Goal: Task Accomplishment & Management: Complete application form

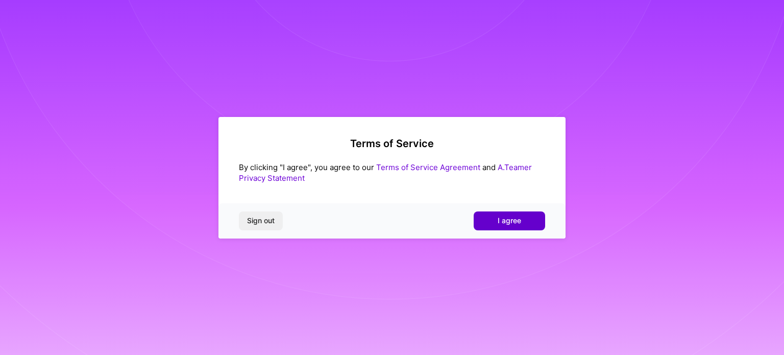
click at [504, 220] on span "I agree" at bounding box center [509, 220] width 23 height 10
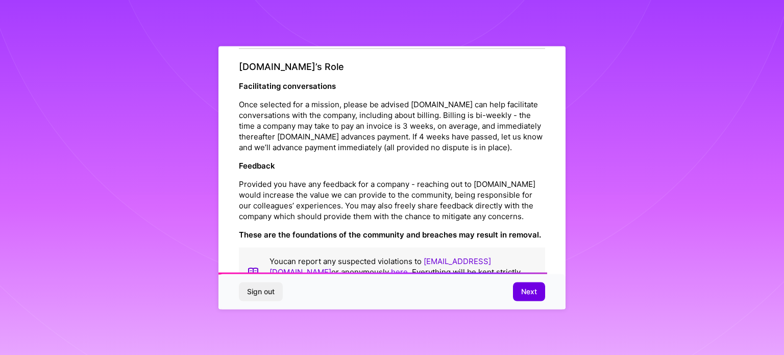
scroll to position [1184, 0]
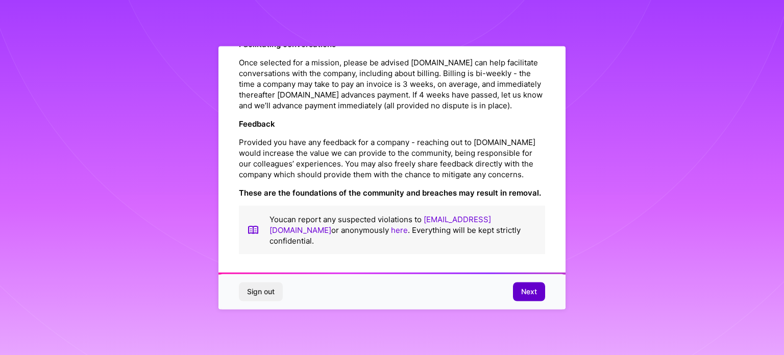
click at [529, 293] on span "Next" at bounding box center [529, 291] width 16 height 10
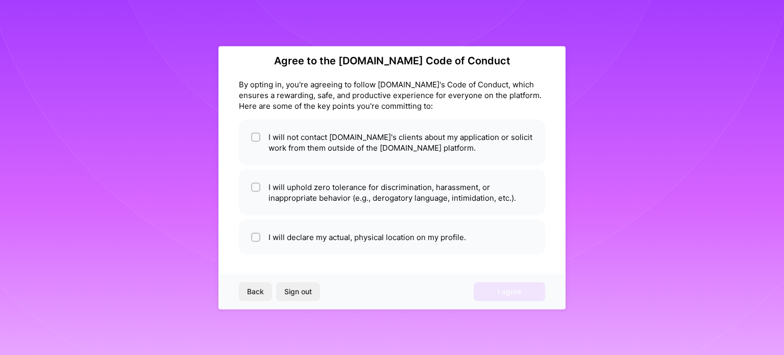
click at [259, 292] on span "Back" at bounding box center [255, 291] width 17 height 10
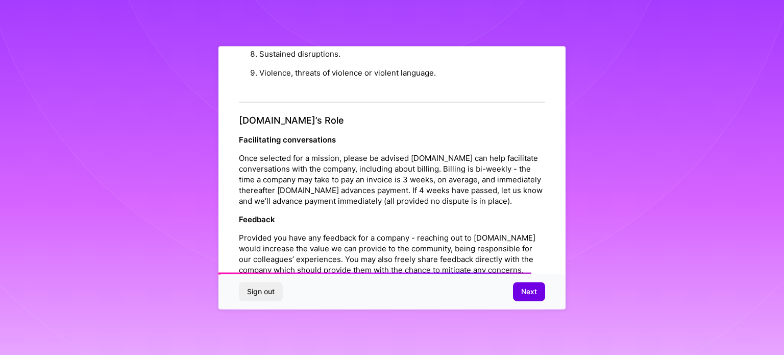
scroll to position [1184, 0]
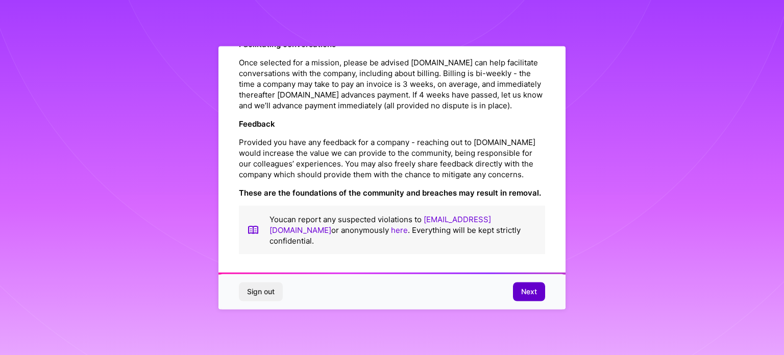
click at [529, 290] on span "Next" at bounding box center [529, 291] width 16 height 10
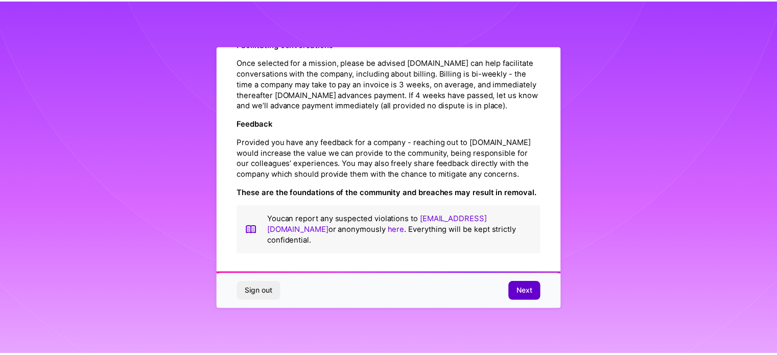
scroll to position [12, 0]
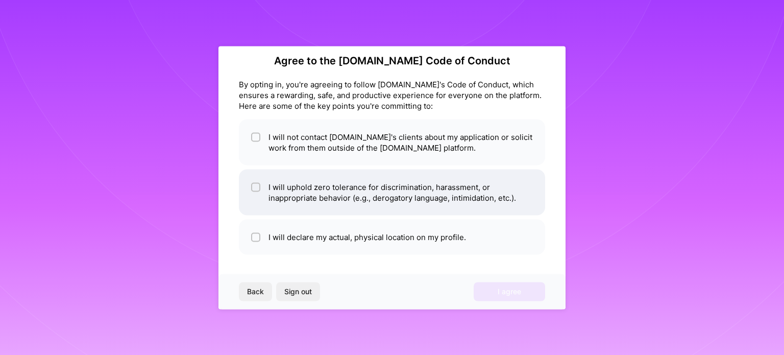
click at [255, 184] on input "checkbox" at bounding box center [256, 187] width 7 height 7
checkbox input "true"
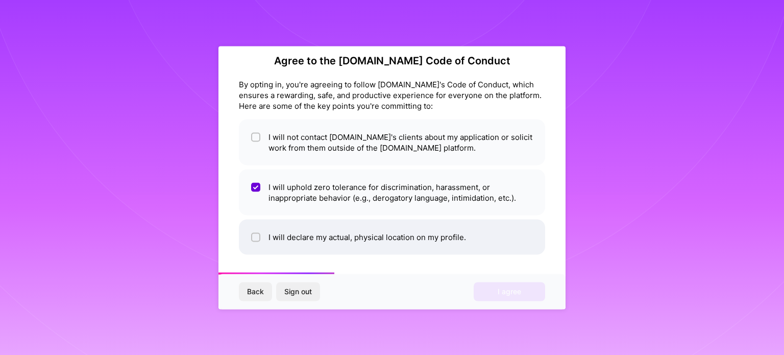
click at [253, 246] on li "I will declare my actual, physical location on my profile." at bounding box center [392, 236] width 306 height 35
checkbox input "true"
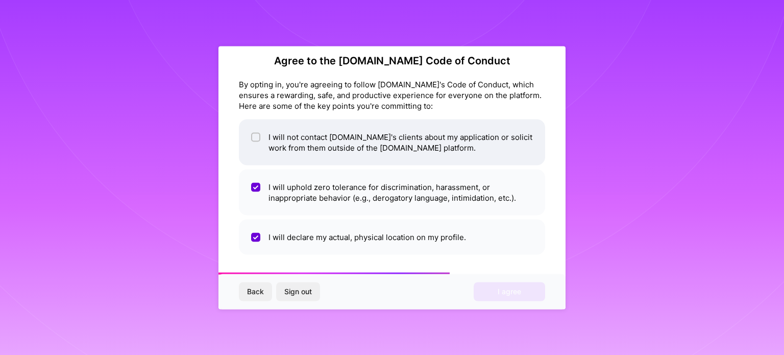
click at [257, 142] on span at bounding box center [255, 141] width 9 height 21
checkbox input "true"
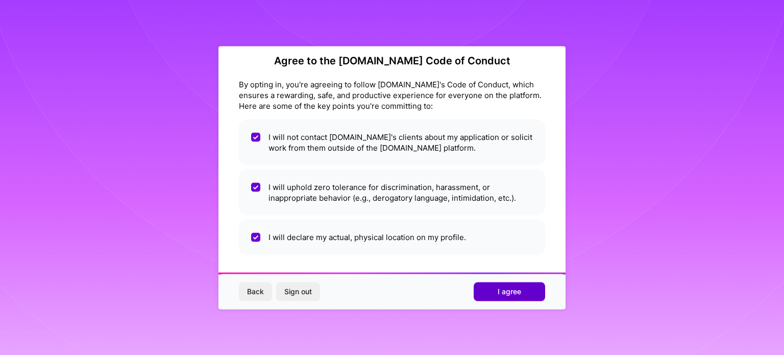
click at [494, 292] on button "I agree" at bounding box center [509, 291] width 71 height 18
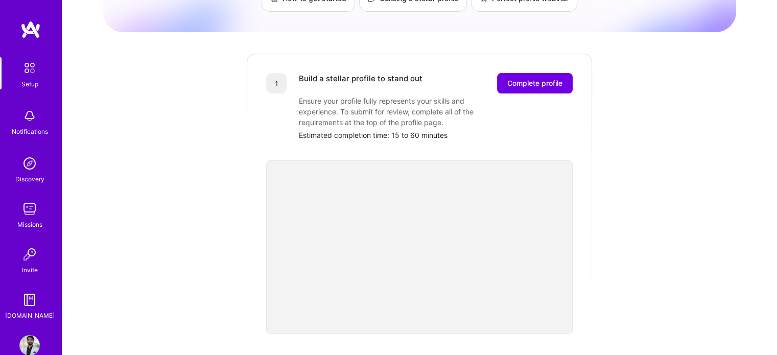
scroll to position [100, 0]
click at [548, 78] on span "Complete profile" at bounding box center [534, 83] width 55 height 10
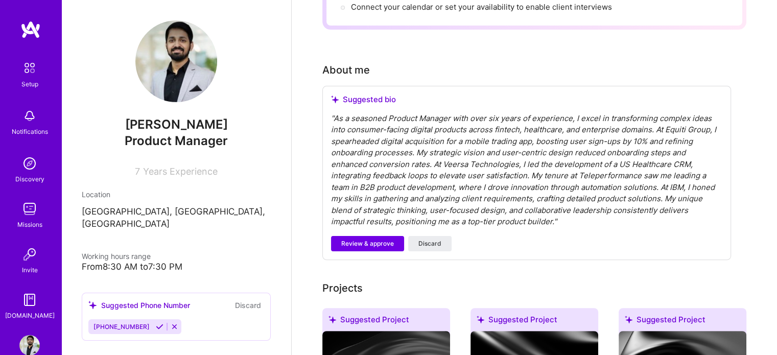
scroll to position [232, 0]
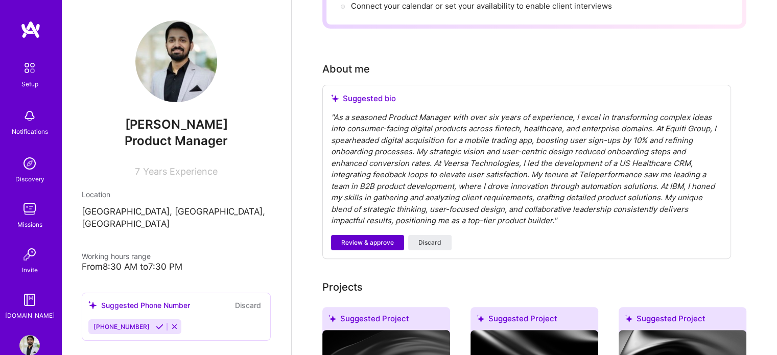
click at [377, 238] on span "Review & approve" at bounding box center [367, 242] width 53 height 9
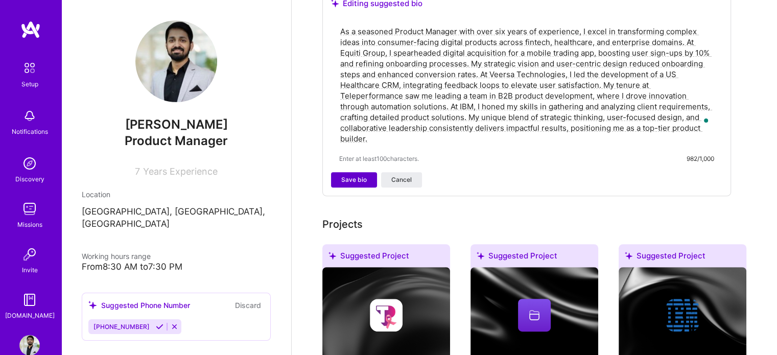
scroll to position [327, 0]
click at [362, 175] on span "Save bio" at bounding box center [354, 179] width 26 height 9
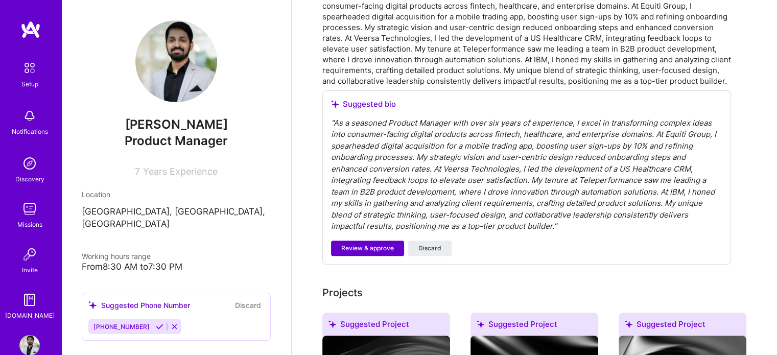
click at [380, 244] on span "Review & approve" at bounding box center [367, 248] width 53 height 9
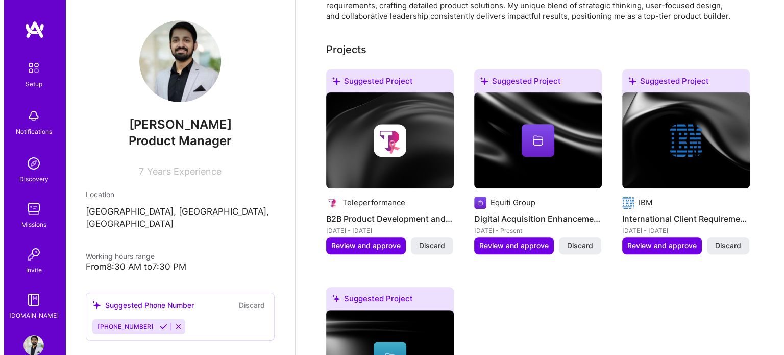
scroll to position [382, 0]
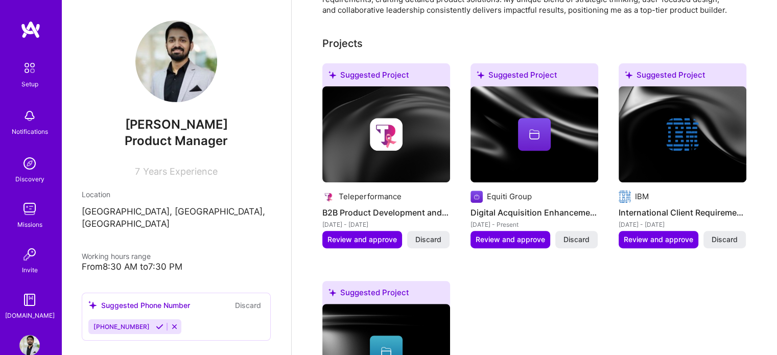
click at [404, 133] on div at bounding box center [386, 134] width 128 height 33
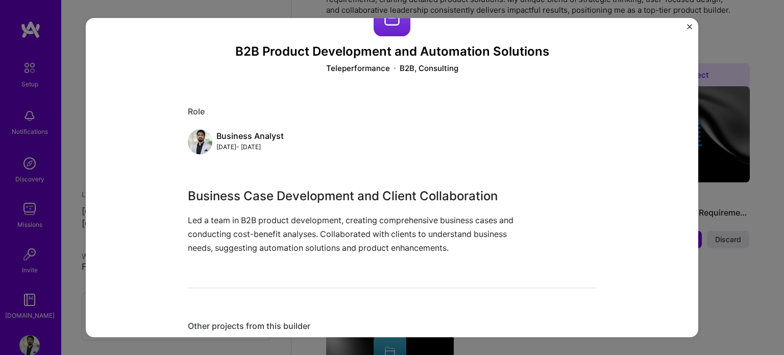
scroll to position [65, 0]
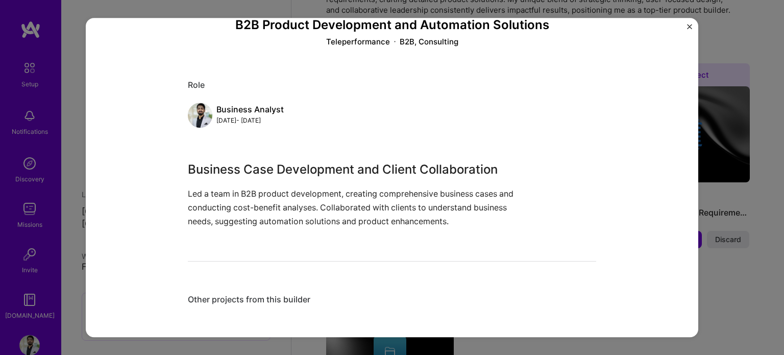
click at [692, 26] on img "Close" at bounding box center [689, 26] width 5 height 5
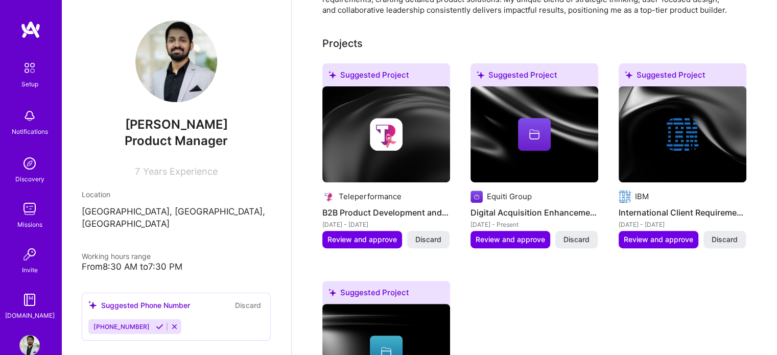
click at [562, 118] on div at bounding box center [534, 134] width 128 height 33
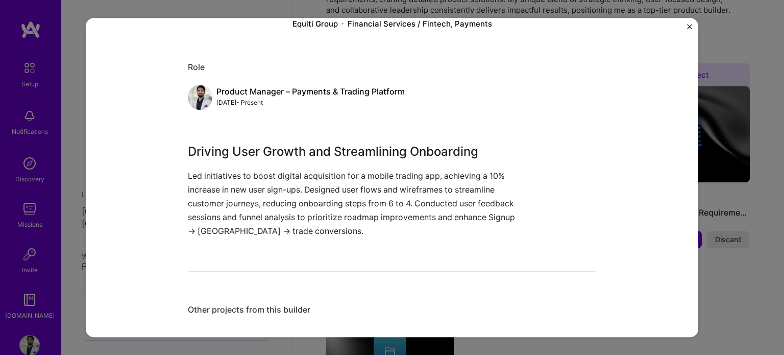
scroll to position [93, 0]
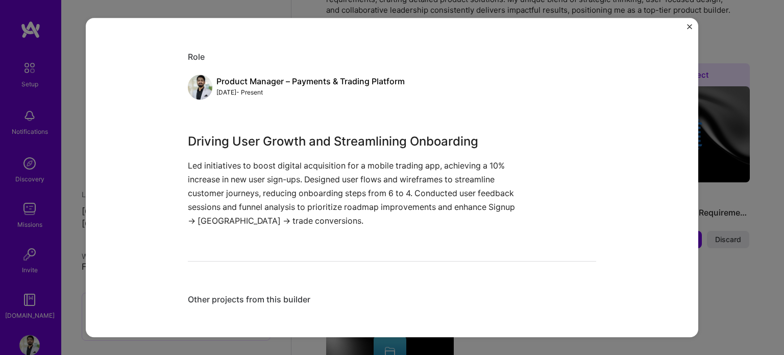
click at [688, 26] on img "Close" at bounding box center [689, 26] width 5 height 5
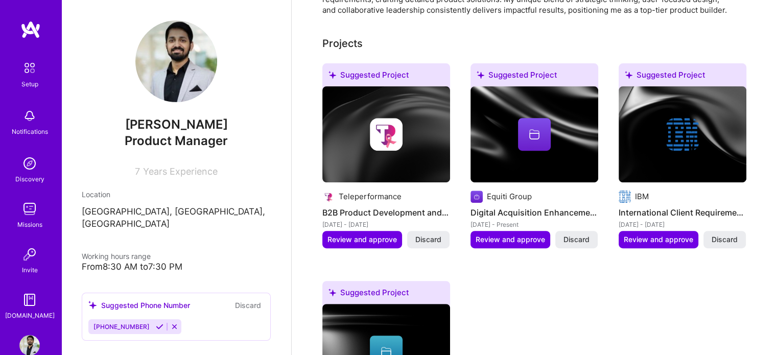
click at [698, 142] on img at bounding box center [682, 134] width 128 height 96
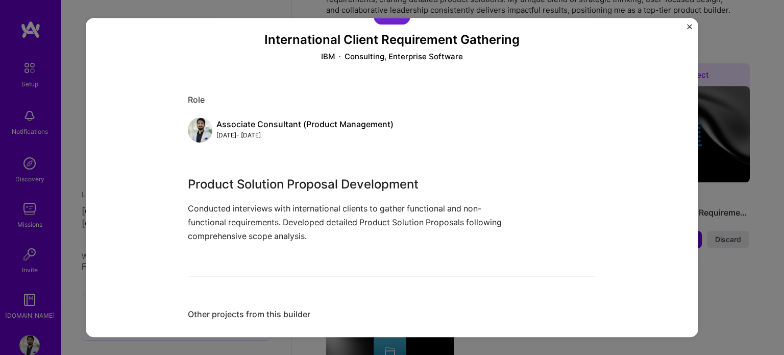
scroll to position [65, 0]
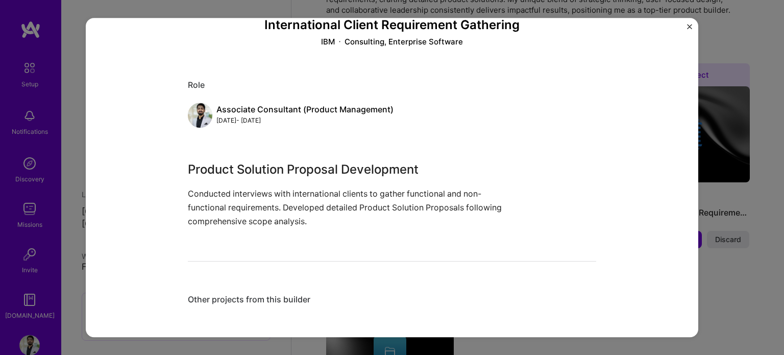
click at [285, 214] on p "Conducted interviews with international clients to gather functional and non-fu…" at bounding box center [354, 208] width 332 height 42
click at [274, 303] on div "Other projects from this builder" at bounding box center [392, 299] width 409 height 11
click at [274, 296] on div "Other projects from this builder" at bounding box center [392, 299] width 409 height 11
click at [308, 247] on div "International Client Requirement Gathering IBM Consulting, Enterprise Software …" at bounding box center [392, 145] width 409 height 345
click at [689, 28] on img "Close" at bounding box center [689, 26] width 5 height 5
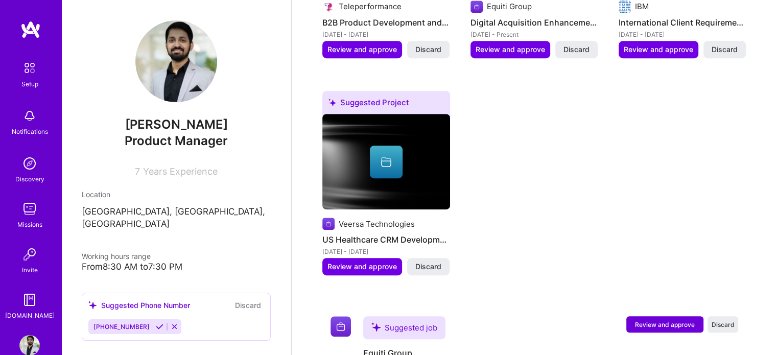
scroll to position [588, 0]
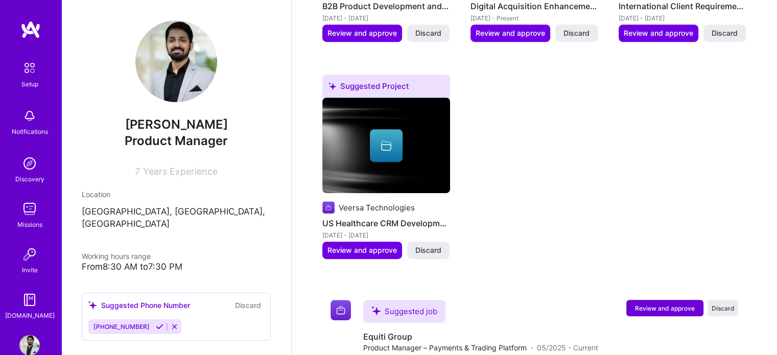
click at [404, 129] on div at bounding box center [386, 145] width 128 height 33
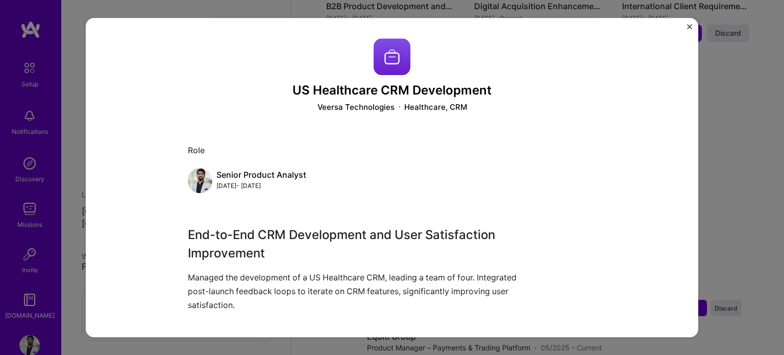
click at [688, 25] on img "Close" at bounding box center [689, 26] width 5 height 5
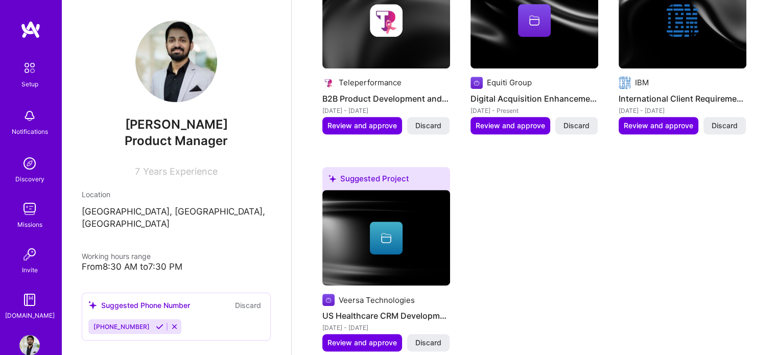
scroll to position [490, 0]
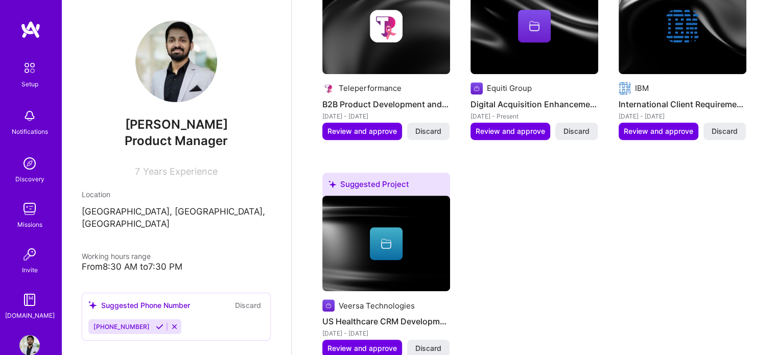
click at [684, 27] on img at bounding box center [682, 26] width 33 height 33
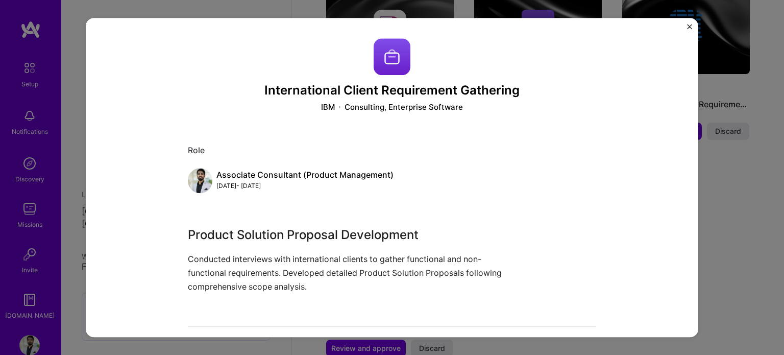
click at [774, 193] on div "International Client Requirement Gathering IBM Consulting, Enterprise Software …" at bounding box center [392, 177] width 784 height 355
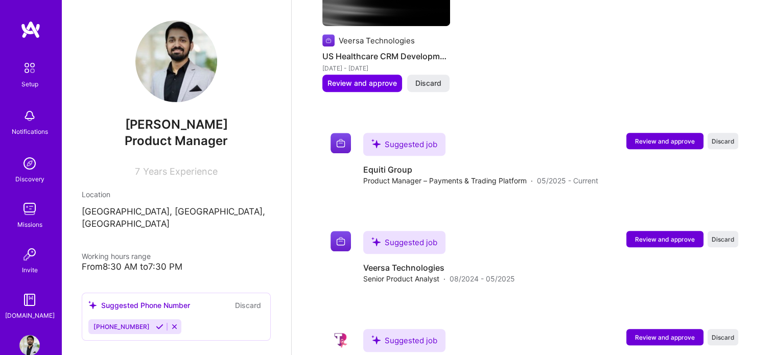
scroll to position [756, 0]
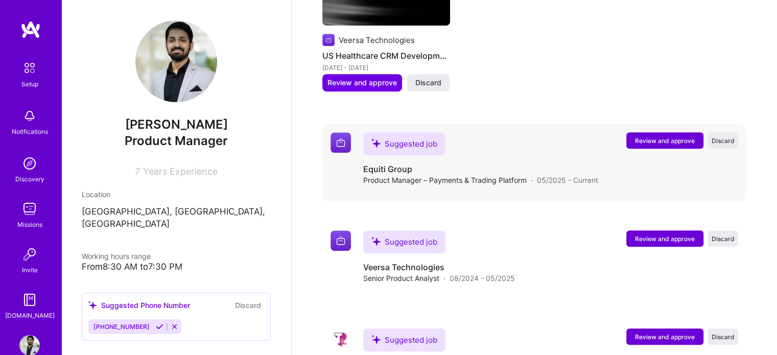
click at [414, 132] on div "Suggested job" at bounding box center [404, 143] width 82 height 23
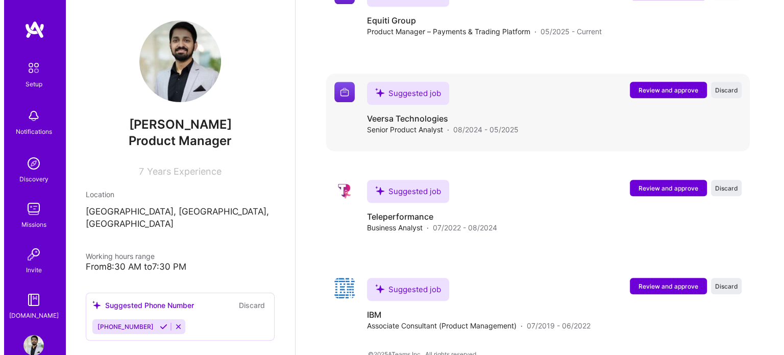
scroll to position [906, 0]
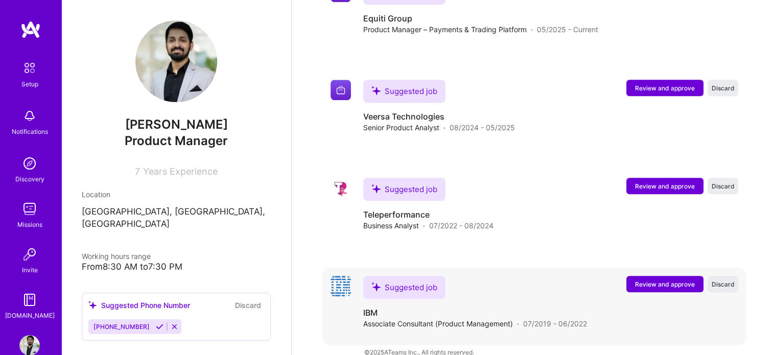
click at [666, 280] on span "Review and approve" at bounding box center [665, 284] width 60 height 9
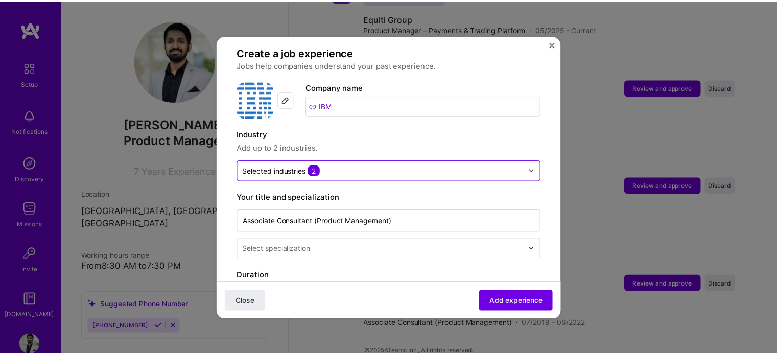
scroll to position [66, 0]
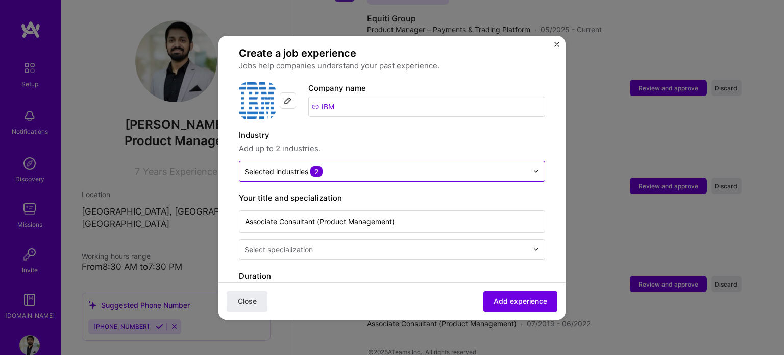
click at [507, 166] on input "text" at bounding box center [386, 171] width 283 height 11
click at [556, 46] on img "Close" at bounding box center [557, 44] width 5 height 5
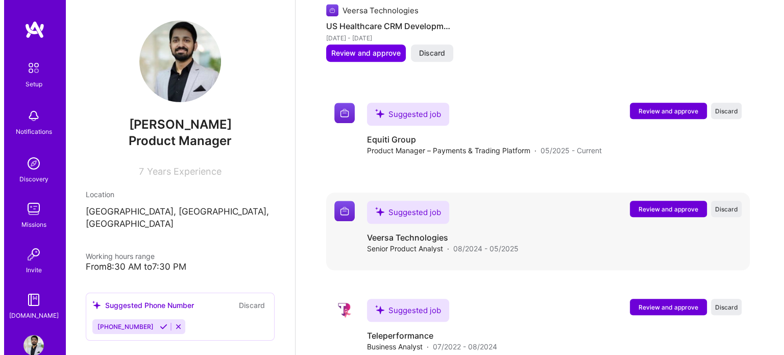
scroll to position [786, 0]
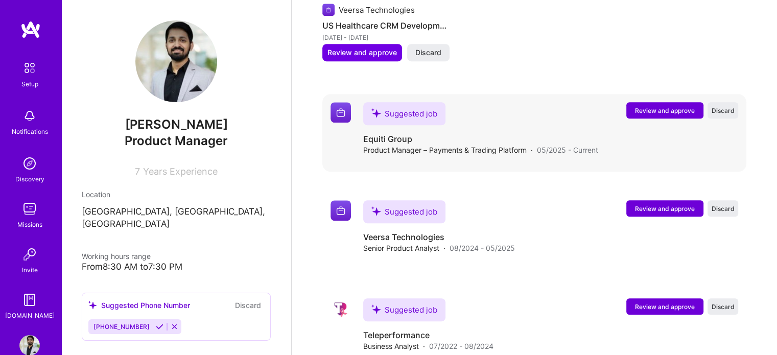
click at [683, 106] on span "Review and approve" at bounding box center [665, 110] width 60 height 9
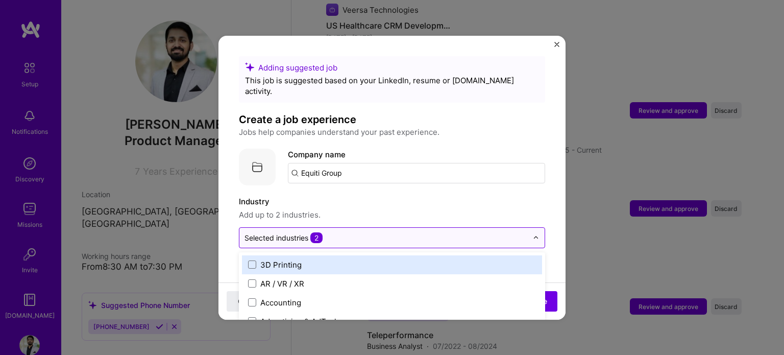
click at [404, 232] on div at bounding box center [386, 237] width 283 height 13
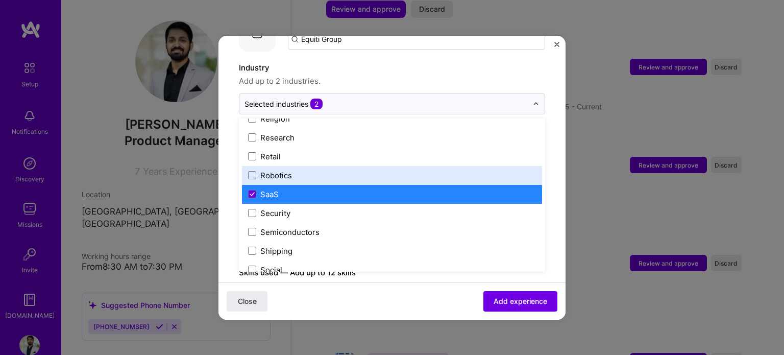
scroll to position [2120, 0]
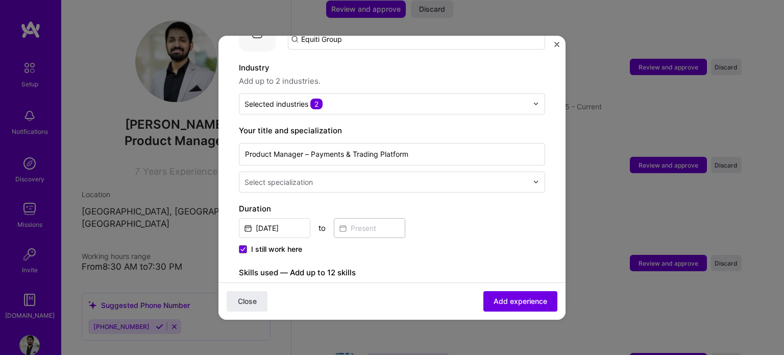
click at [437, 62] on label "Industry" at bounding box center [392, 68] width 306 height 12
click at [419, 177] on input "text" at bounding box center [387, 182] width 285 height 11
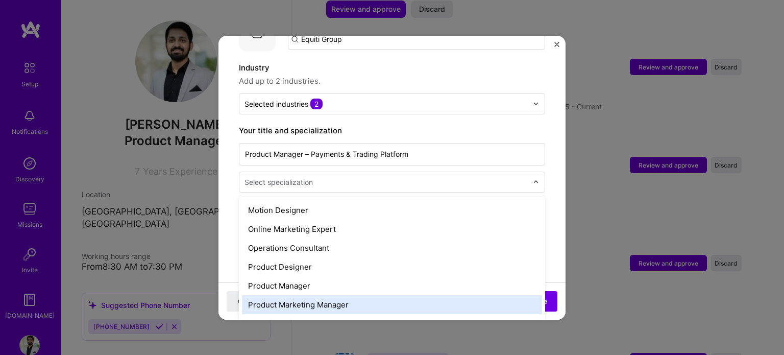
scroll to position [868, 0]
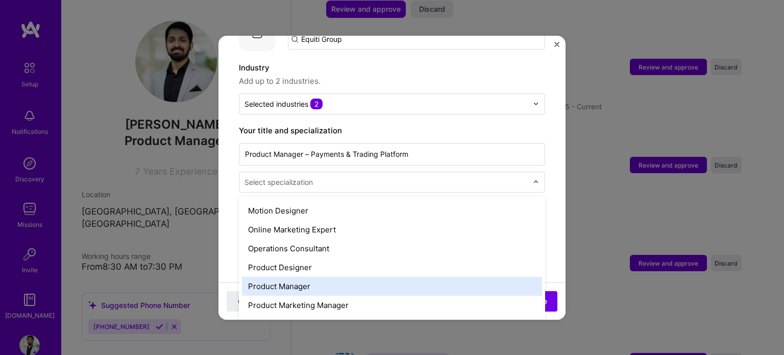
click at [314, 277] on div "Product Manager" at bounding box center [392, 286] width 300 height 19
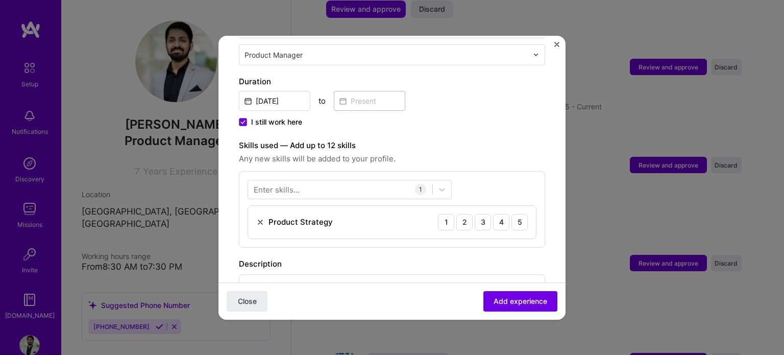
scroll to position [261, 0]
click at [439, 213] on div "1" at bounding box center [446, 221] width 16 height 16
click at [457, 213] on div "2" at bounding box center [465, 221] width 16 height 16
click at [475, 213] on div "3" at bounding box center [483, 221] width 16 height 16
click at [493, 213] on div "4" at bounding box center [501, 221] width 16 height 16
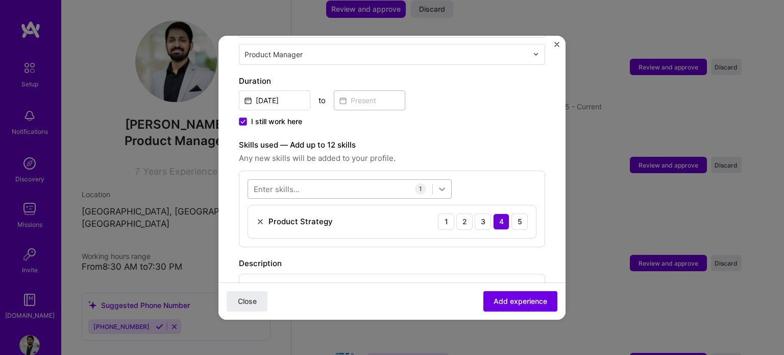
click at [442, 184] on icon at bounding box center [442, 189] width 10 height 10
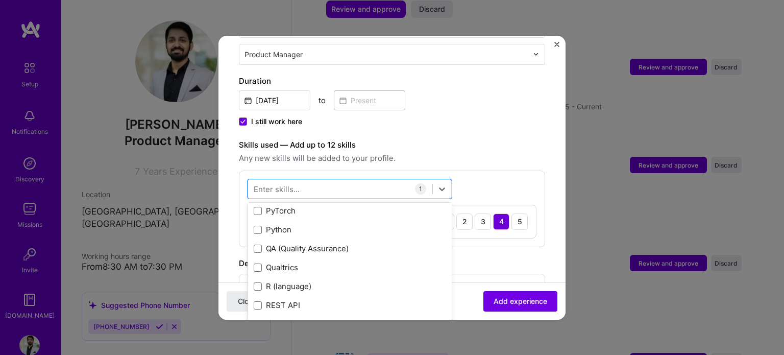
scroll to position [4825, 0]
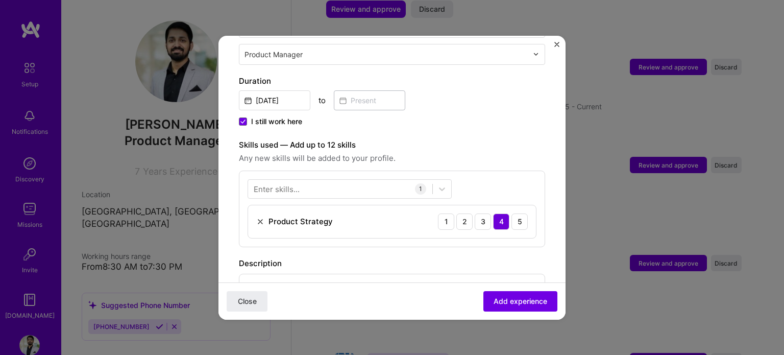
click at [516, 99] on div "Duration [DATE] to I still work here" at bounding box center [392, 102] width 306 height 54
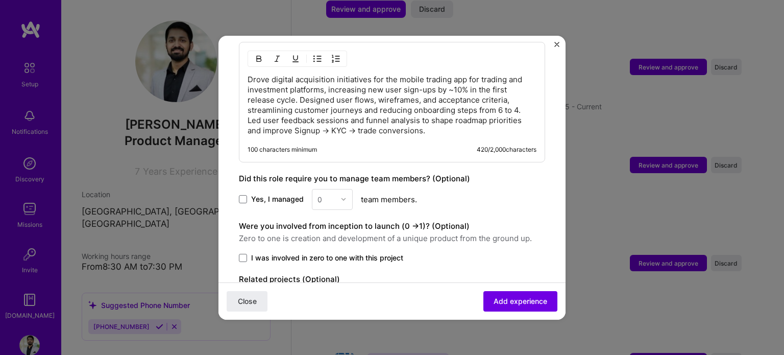
scroll to position [496, 0]
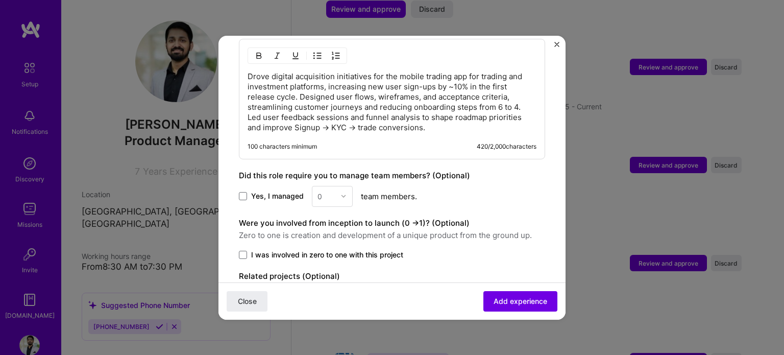
click at [341, 186] on div "0" at bounding box center [332, 196] width 41 height 21
click at [322, 186] on div "0" at bounding box center [332, 196] width 41 height 21
click at [241, 192] on span at bounding box center [243, 196] width 8 height 8
click at [0, 0] on input "Yes, I managed" at bounding box center [0, 0] width 0 height 0
click at [330, 191] on input "text" at bounding box center [327, 196] width 18 height 11
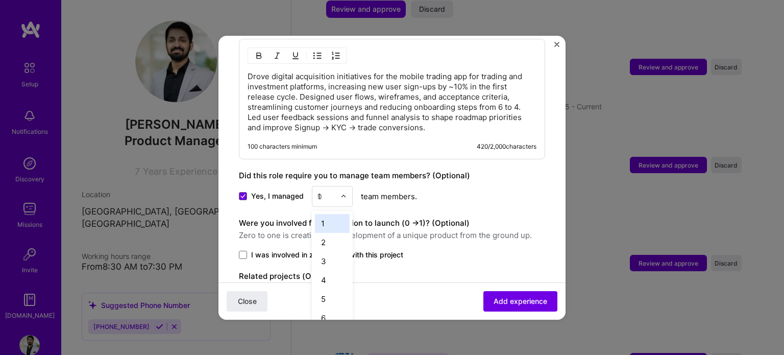
type input "11"
click at [337, 214] on div "11" at bounding box center [332, 223] width 35 height 19
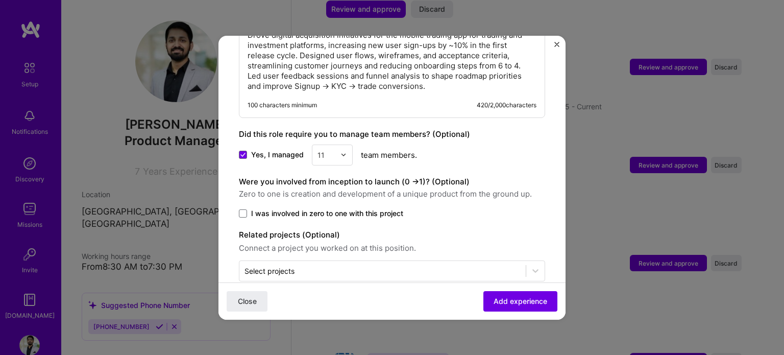
scroll to position [544, 0]
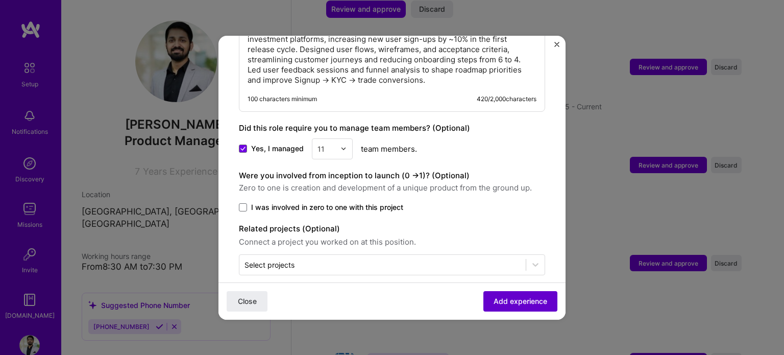
click at [515, 306] on button "Add experience" at bounding box center [521, 301] width 74 height 20
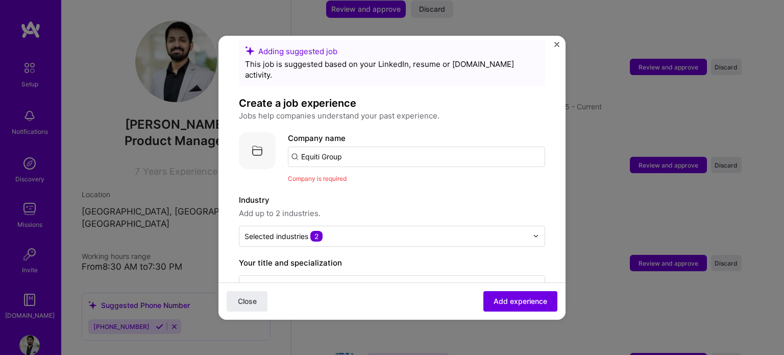
scroll to position [10, 0]
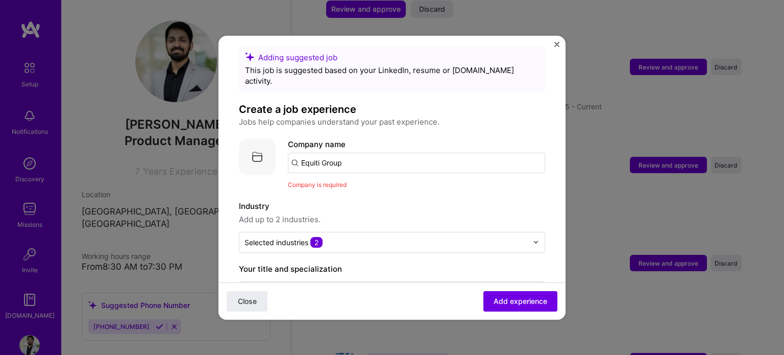
click at [349, 153] on input "Equiti Group" at bounding box center [416, 163] width 257 height 20
type input "E"
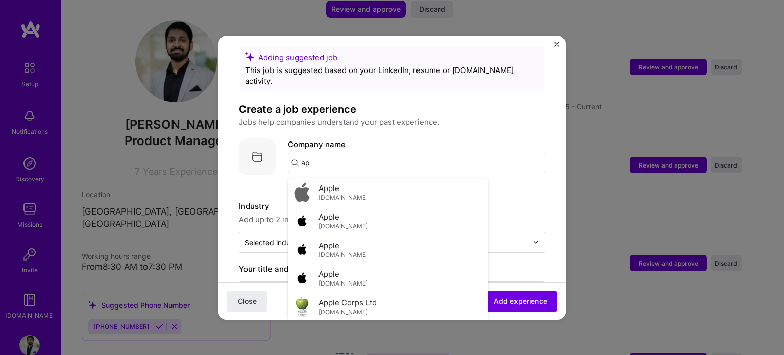
type input "a"
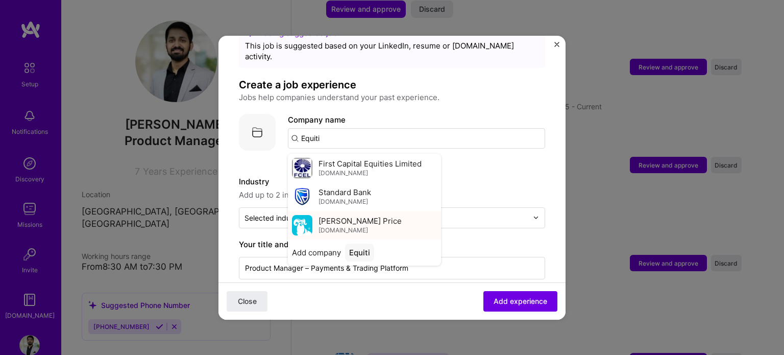
scroll to position [35, 0]
type input "Equiti"
click at [353, 244] on div "Equiti" at bounding box center [359, 253] width 29 height 18
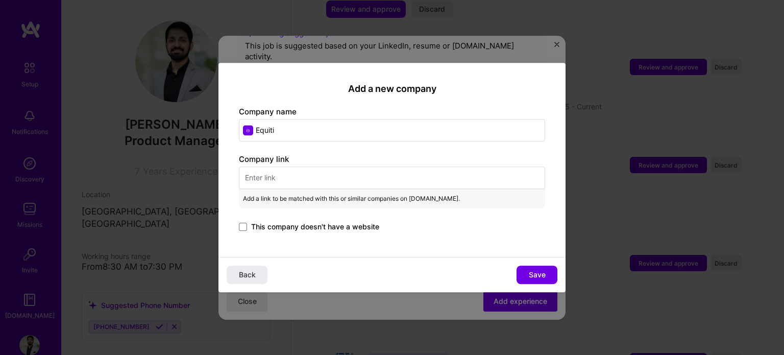
click at [331, 189] on div "Company link Add a link to be matched with this or similar companies on [DOMAIN…" at bounding box center [392, 194] width 306 height 80
click at [339, 178] on input "text" at bounding box center [392, 177] width 306 height 22
paste input "[URL][DOMAIN_NAME]"
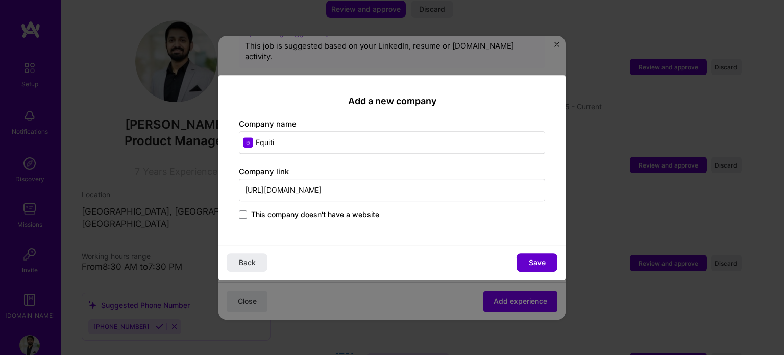
type input "[URL][DOMAIN_NAME]"
click at [540, 262] on span "Save" at bounding box center [537, 262] width 17 height 10
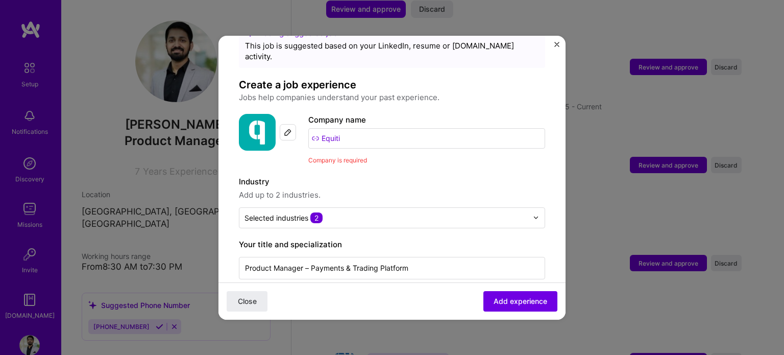
scroll to position [559, 0]
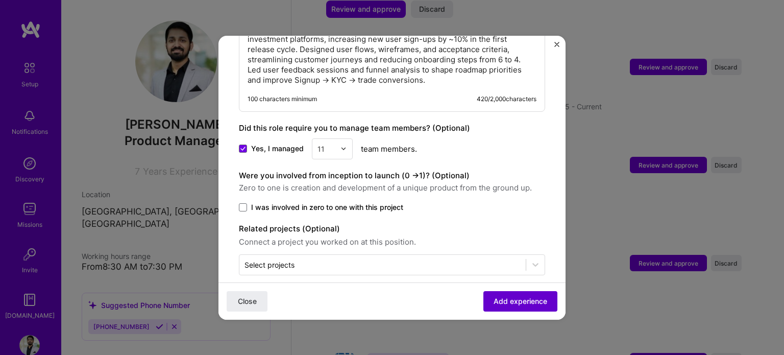
click at [508, 298] on span "Add experience" at bounding box center [521, 301] width 54 height 10
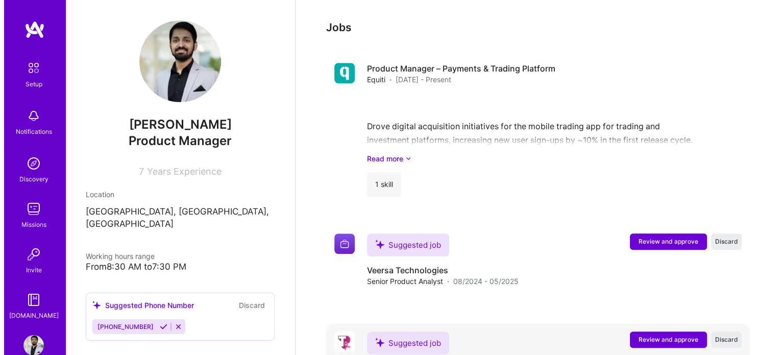
scroll to position [876, 0]
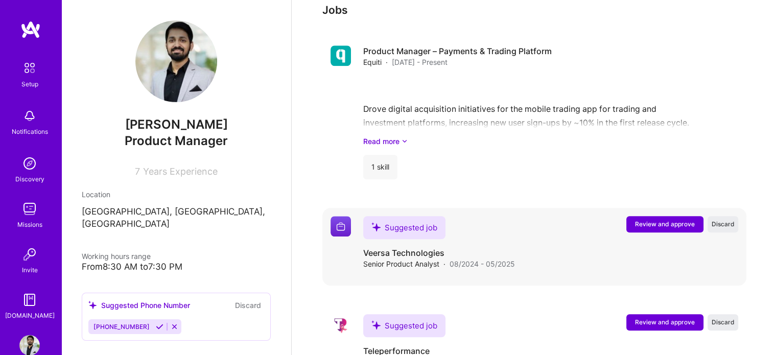
click at [666, 216] on button "Review and approve" at bounding box center [664, 224] width 77 height 16
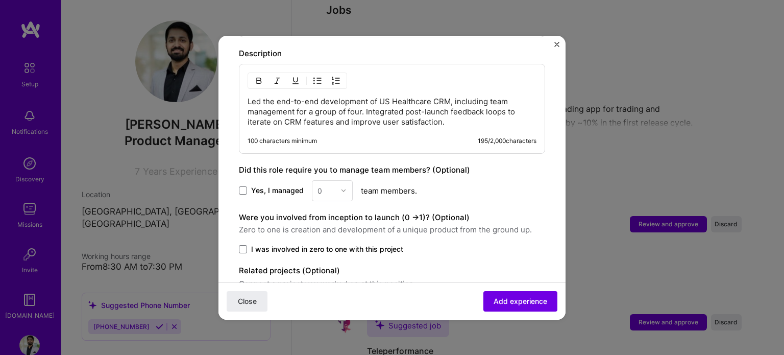
scroll to position [513, 0]
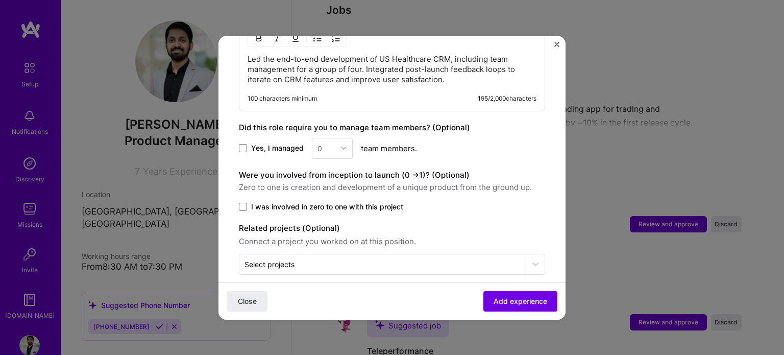
click at [329, 139] on div "0" at bounding box center [332, 148] width 41 height 21
click at [341, 138] on div "0" at bounding box center [332, 148] width 41 height 21
click at [248, 143] on label "Yes, I managed" at bounding box center [271, 148] width 65 height 10
click at [0, 0] on input "Yes, I managed" at bounding box center [0, 0] width 0 height 0
click at [343, 143] on div at bounding box center [347, 148] width 12 height 20
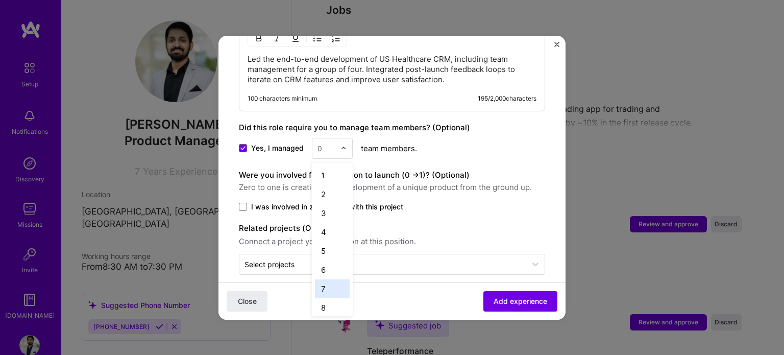
click at [327, 279] on div "7" at bounding box center [332, 288] width 35 height 19
click at [342, 138] on div at bounding box center [347, 148] width 12 height 20
click at [324, 279] on div "8" at bounding box center [332, 288] width 35 height 19
click at [244, 203] on span at bounding box center [243, 207] width 8 height 8
click at [0, 0] on input "I was involved in zero to one with this project" at bounding box center [0, 0] width 0 height 0
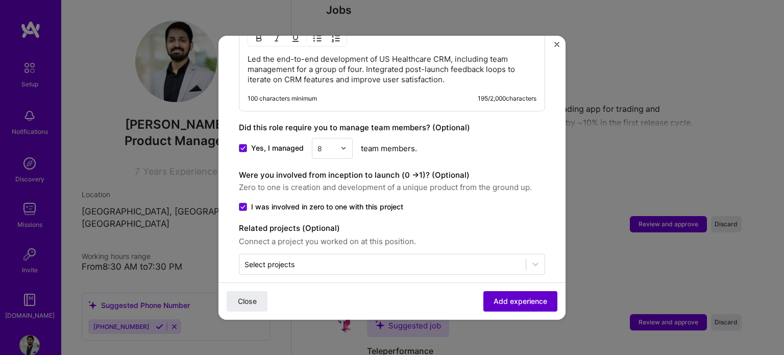
click at [527, 304] on span "Add experience" at bounding box center [521, 301] width 54 height 10
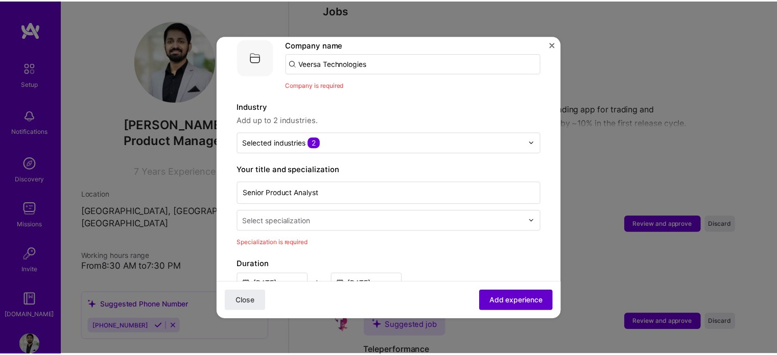
scroll to position [102, 0]
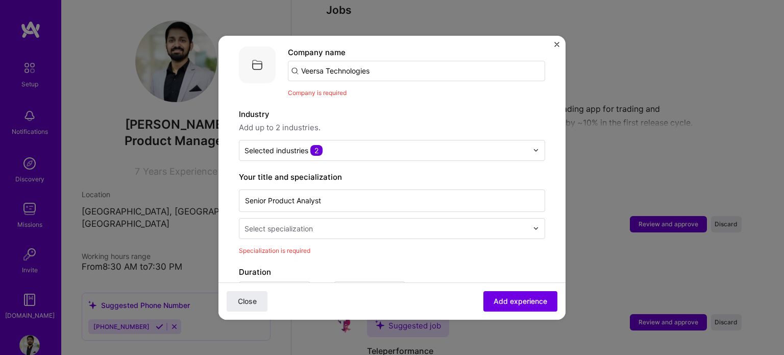
click at [419, 61] on input "Veersa Technologies" at bounding box center [416, 71] width 257 height 20
click button "Close" at bounding box center [247, 301] width 41 height 20
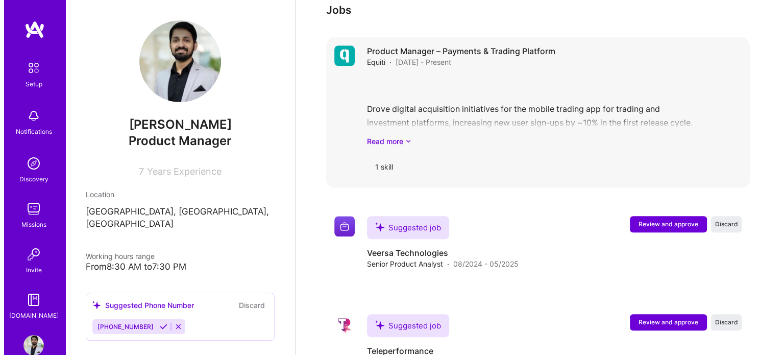
scroll to position [1012, 0]
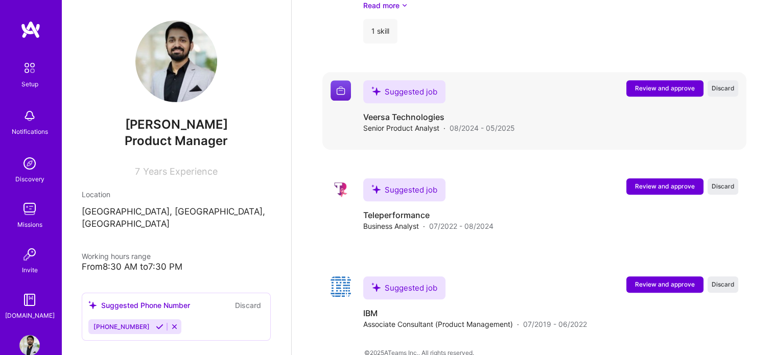
click at [653, 80] on button "Review and approve" at bounding box center [664, 88] width 77 height 16
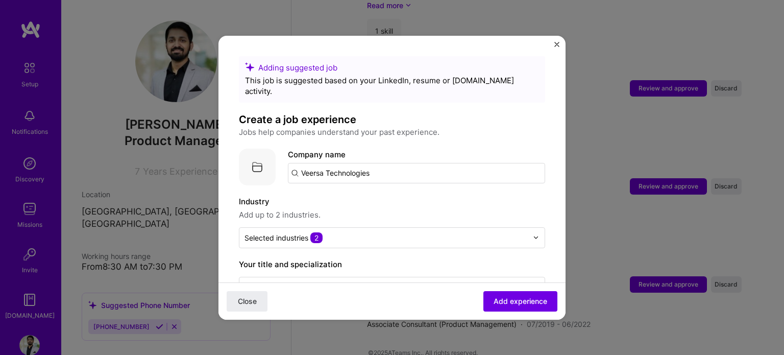
drag, startPoint x: 378, startPoint y: 161, endPoint x: 271, endPoint y: 157, distance: 107.3
click at [271, 157] on div "Company logo Company name Veersa Technologies" at bounding box center [392, 167] width 306 height 37
paste input "text"
drag, startPoint x: 377, startPoint y: 168, endPoint x: 259, endPoint y: 161, distance: 117.7
click at [259, 161] on div "Company logo Company name Veersa Technologies" at bounding box center [392, 167] width 306 height 37
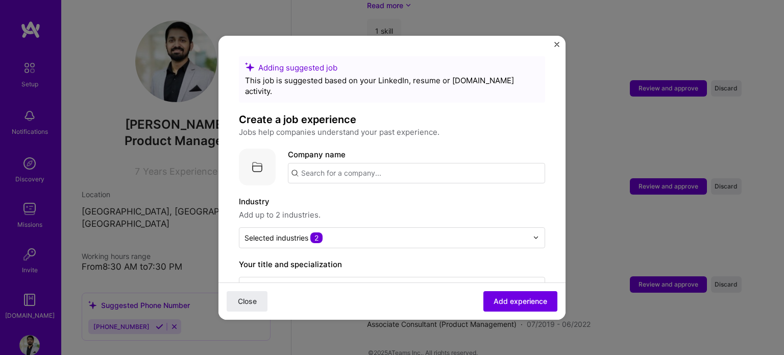
click at [354, 209] on span "Add up to 2 industries." at bounding box center [392, 215] width 306 height 12
click at [350, 163] on input "text" at bounding box center [416, 173] width 257 height 20
paste input "Veersa Technologies"
type input "Veersa Technologies"
click at [377, 193] on div "Veersa Technologies" at bounding box center [387, 202] width 85 height 18
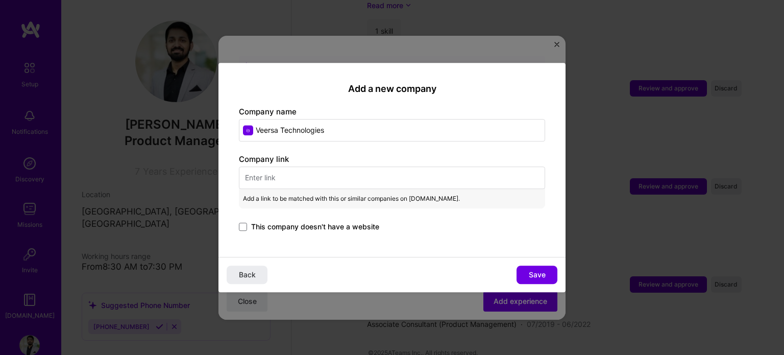
click at [358, 181] on input "text" at bounding box center [392, 177] width 306 height 22
paste input "[URL][DOMAIN_NAME]"
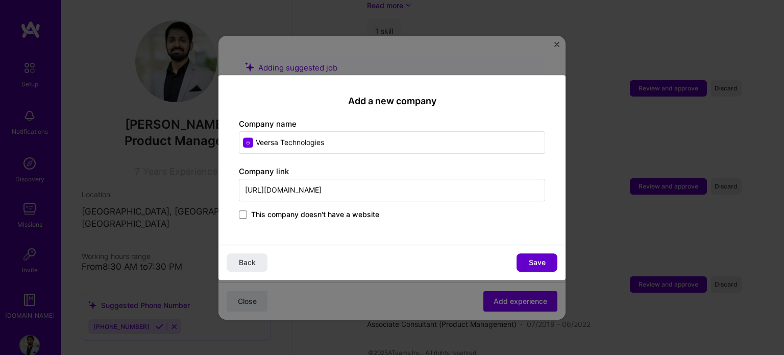
type input "[URL][DOMAIN_NAME]"
click at [537, 263] on span "Save" at bounding box center [537, 262] width 17 height 10
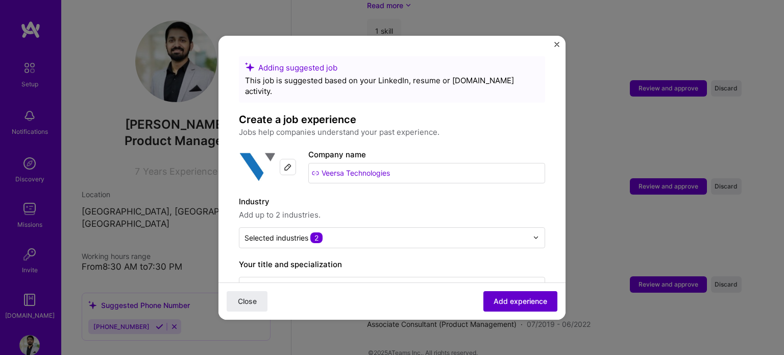
click at [535, 304] on span "Add experience" at bounding box center [521, 301] width 54 height 10
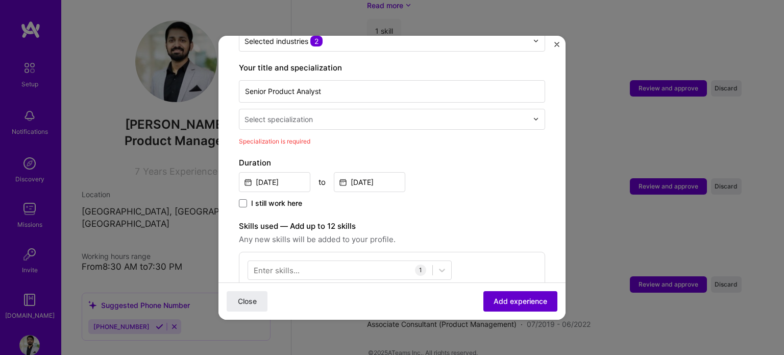
scroll to position [211, 0]
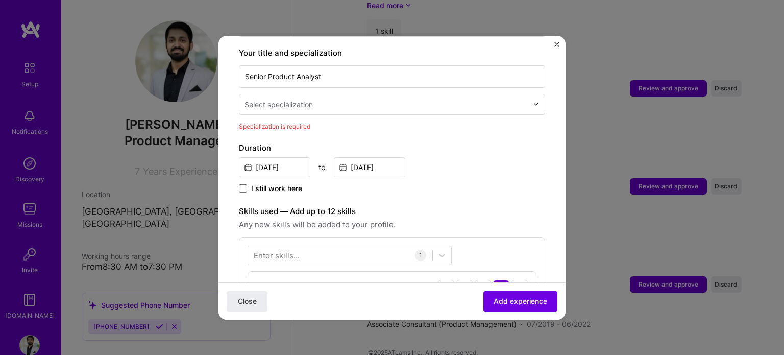
click at [378, 103] on div "Your title and specialization Senior Product Analyst Select specialization Spec…" at bounding box center [392, 89] width 306 height 85
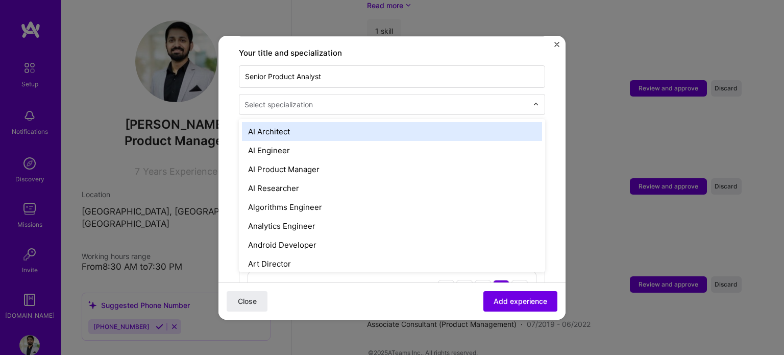
click at [372, 99] on div at bounding box center [387, 104] width 285 height 13
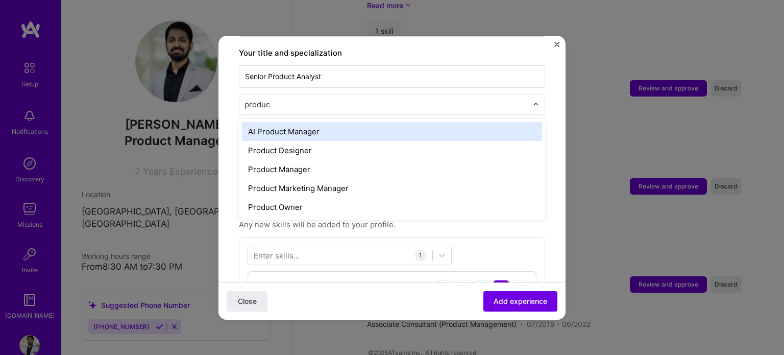
type input "product"
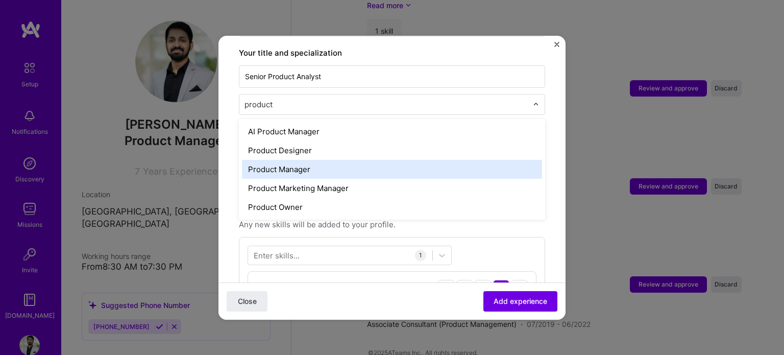
click at [312, 160] on div "Product Manager" at bounding box center [392, 169] width 300 height 19
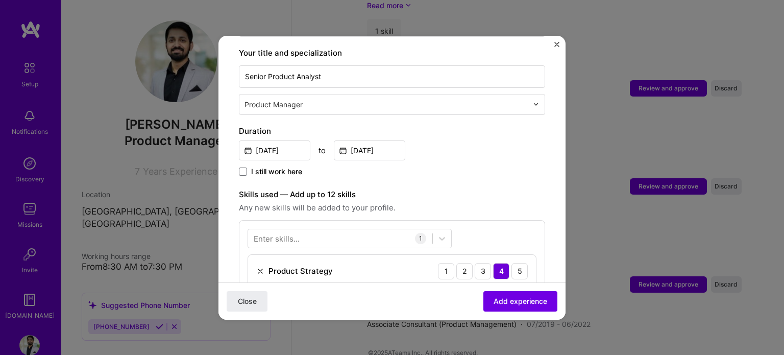
click at [341, 99] on input "text" at bounding box center [387, 104] width 285 height 11
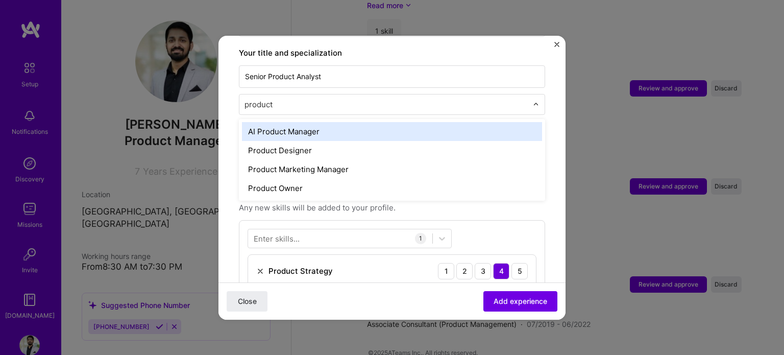
type input "product"
drag, startPoint x: 289, startPoint y: 93, endPoint x: 226, endPoint y: 81, distance: 64.4
click at [226, 81] on form "Adding suggested job This job is suggested based on your LinkedIn, resume or [D…" at bounding box center [392, 239] width 347 height 789
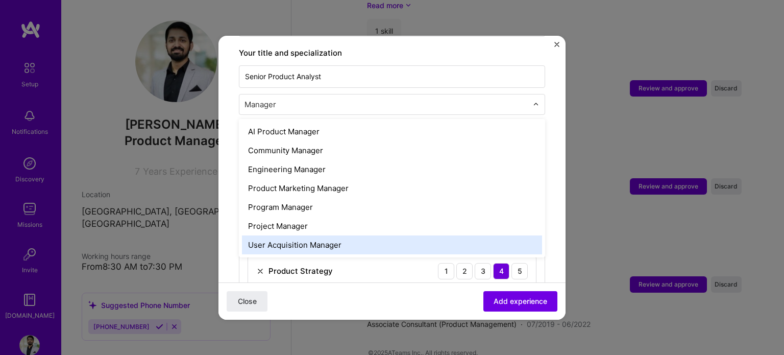
type input "Manager"
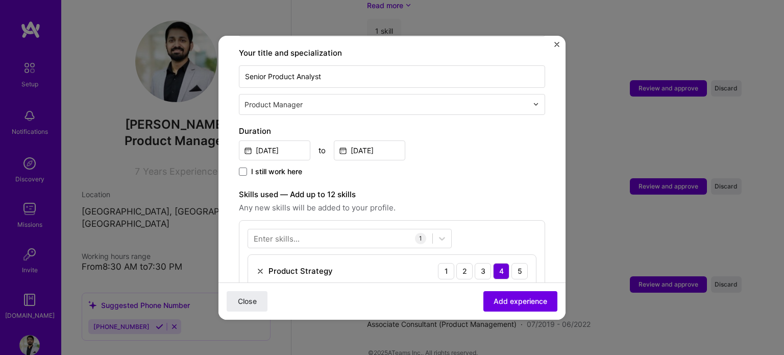
click at [228, 222] on form "Adding suggested job This job is suggested based on your LinkedIn, resume or [D…" at bounding box center [392, 239] width 347 height 789
click at [458, 150] on div "Duration [DATE] to [DATE] I still work here" at bounding box center [392, 151] width 306 height 53
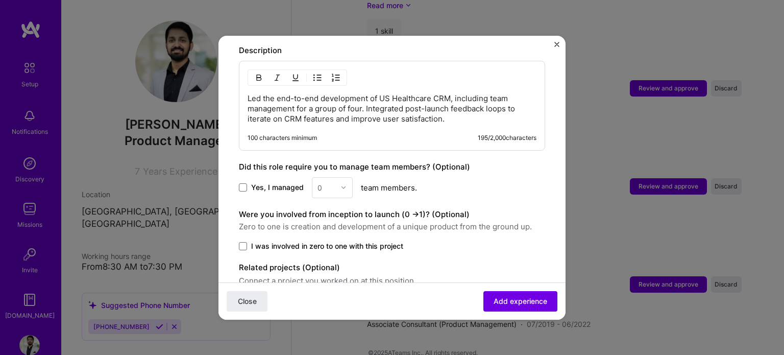
scroll to position [513, 0]
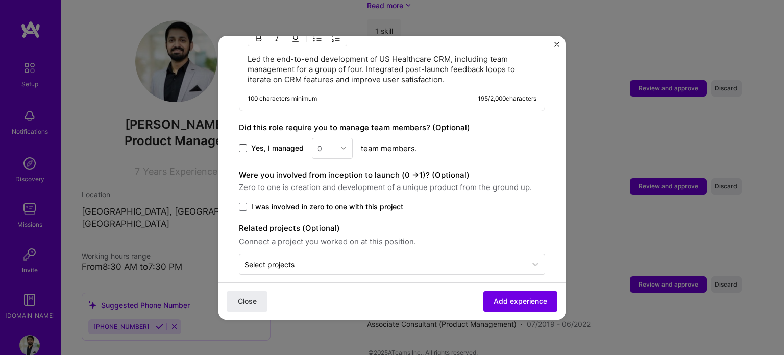
click at [241, 144] on span at bounding box center [243, 148] width 8 height 8
click at [0, 0] on input "Yes, I managed" at bounding box center [0, 0] width 0 height 0
click at [328, 143] on input "text" at bounding box center [327, 148] width 18 height 11
click at [325, 241] on div "9" at bounding box center [332, 246] width 35 height 19
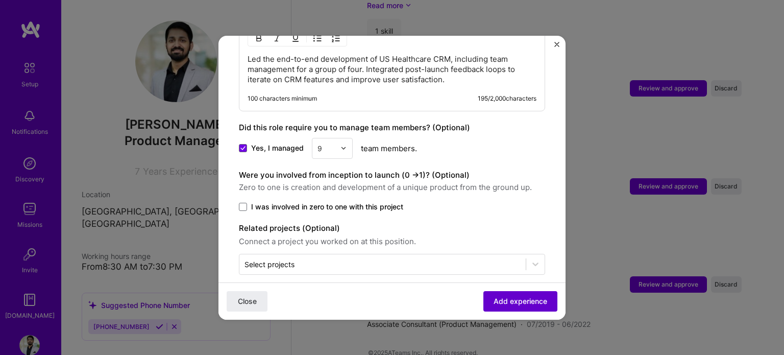
click at [515, 305] on span "Add experience" at bounding box center [521, 301] width 54 height 10
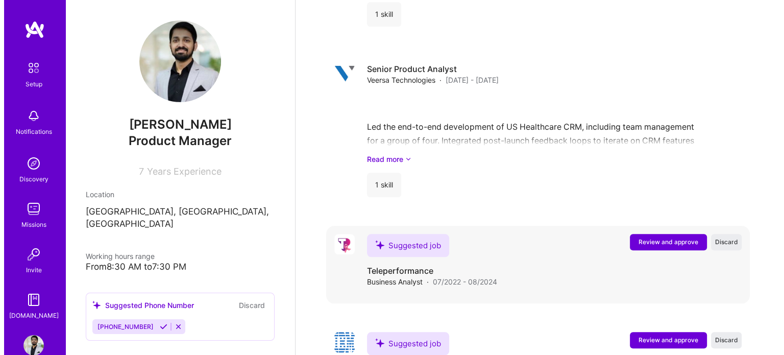
scroll to position [1085, 0]
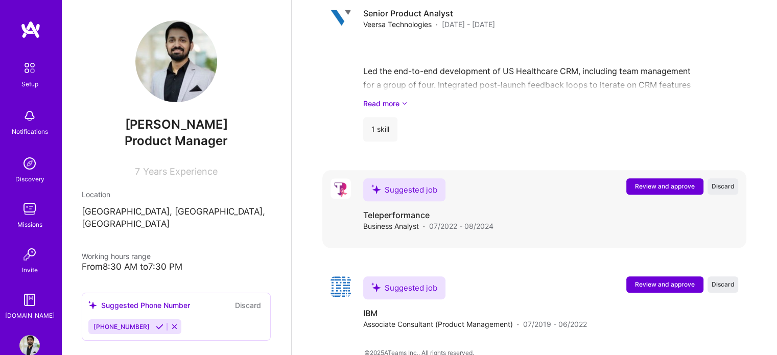
click at [658, 182] on span "Review and approve" at bounding box center [665, 186] width 60 height 9
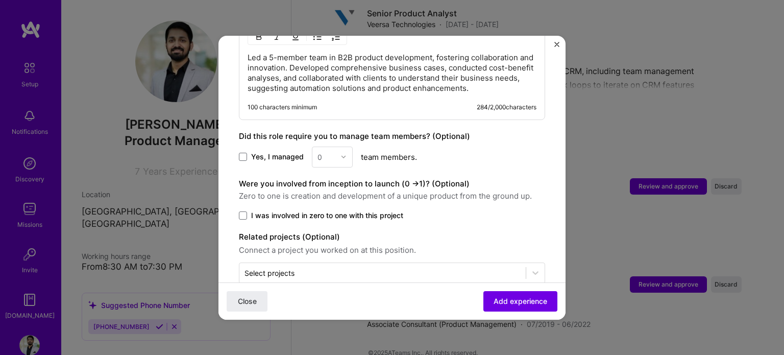
scroll to position [475, 0]
click at [245, 152] on span at bounding box center [243, 156] width 8 height 8
click at [0, 0] on input "Yes, I managed" at bounding box center [0, 0] width 0 height 0
click at [339, 151] on div "0" at bounding box center [327, 157] width 28 height 20
click at [331, 250] on div "5" at bounding box center [332, 259] width 35 height 19
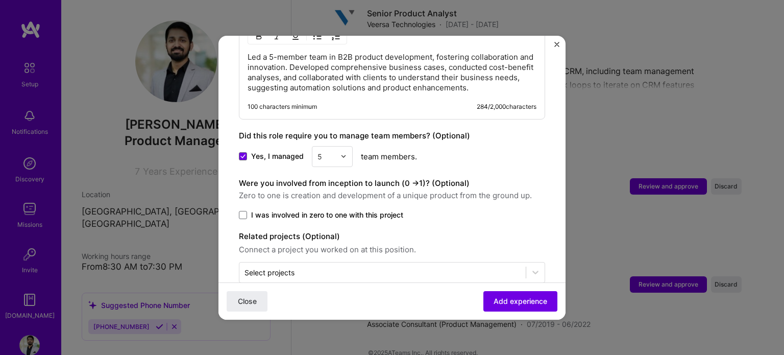
scroll to position [484, 0]
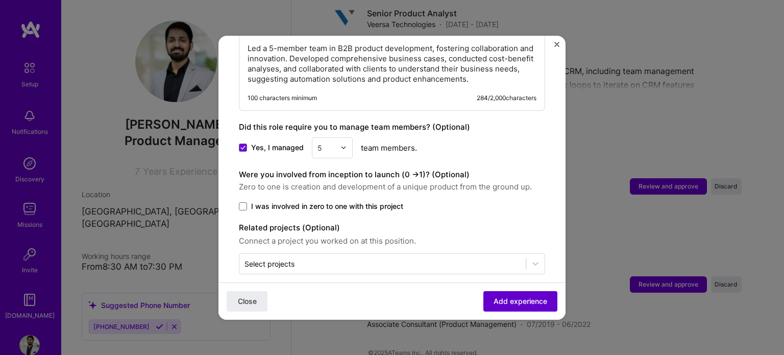
click at [518, 301] on span "Add experience" at bounding box center [521, 301] width 54 height 10
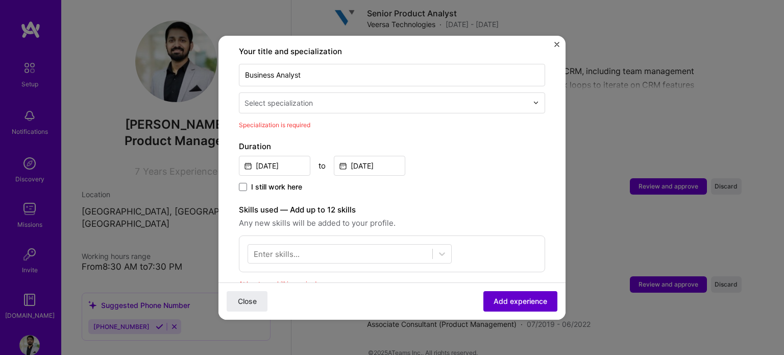
scroll to position [211, 0]
click at [334, 99] on div at bounding box center [387, 104] width 285 height 13
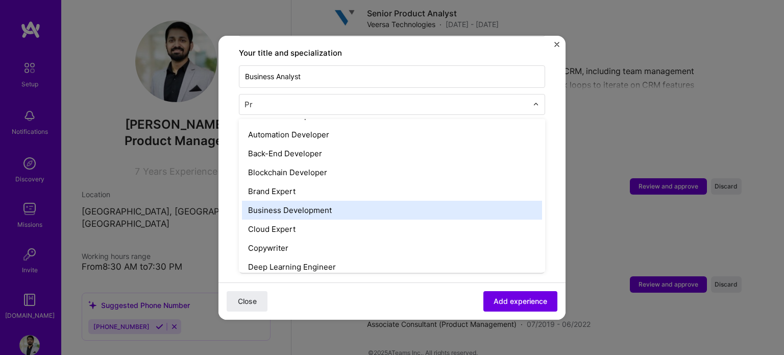
scroll to position [0, 0]
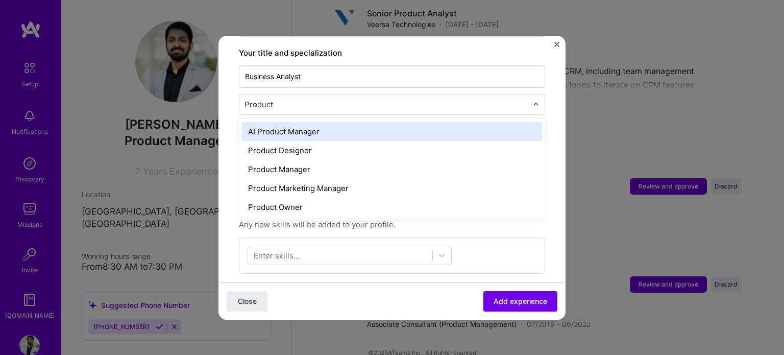
type input "Product"
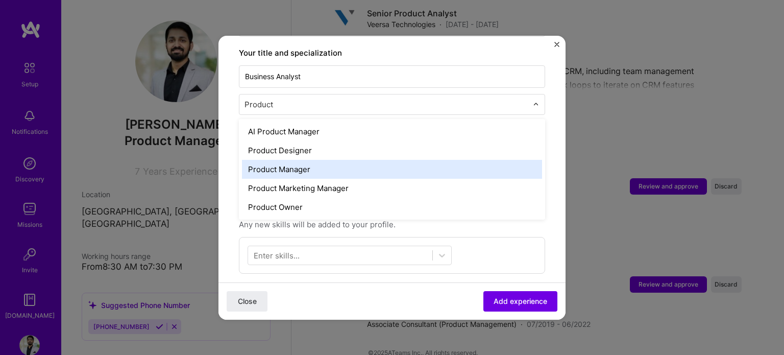
click at [329, 160] on div "Product Manager" at bounding box center [392, 169] width 300 height 19
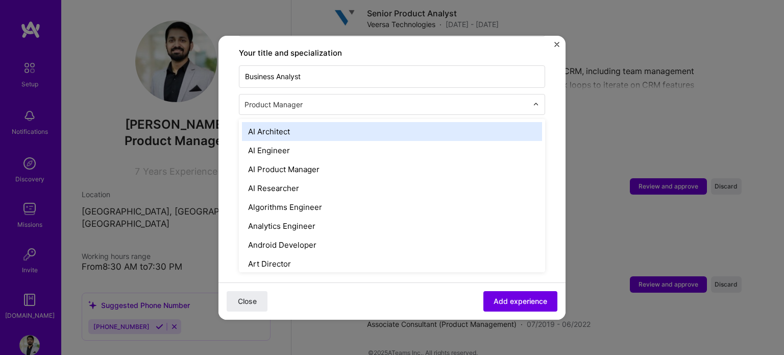
click at [315, 99] on input "text" at bounding box center [387, 104] width 285 height 11
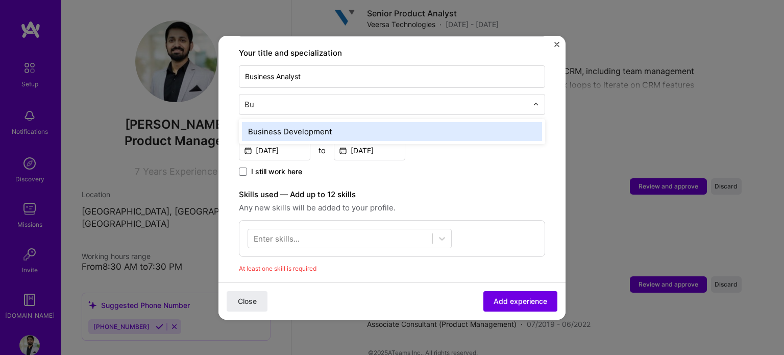
type input "B"
type input "P"
type input "Product Manager"
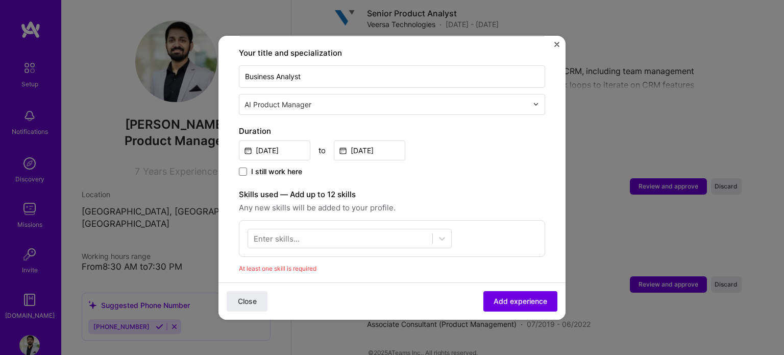
click at [303, 99] on input "text" at bounding box center [387, 104] width 285 height 11
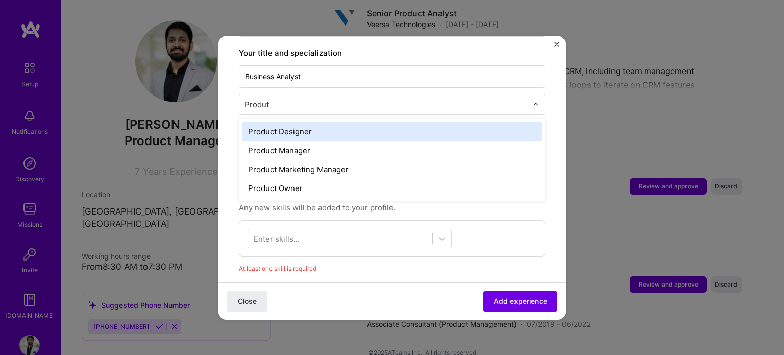
type input "Produ"
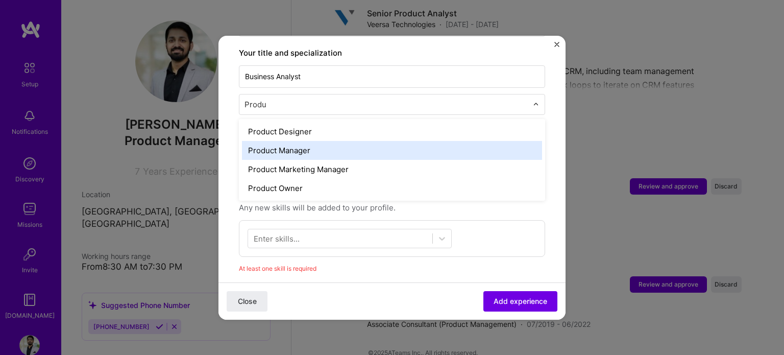
click at [280, 141] on div "Product Manager" at bounding box center [392, 150] width 300 height 19
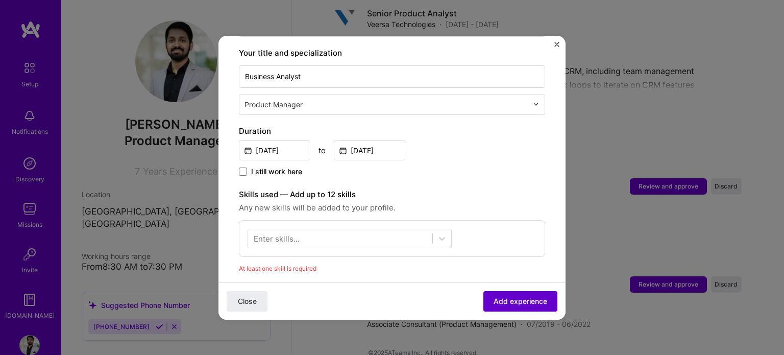
click at [517, 301] on span "Add experience" at bounding box center [521, 301] width 54 height 10
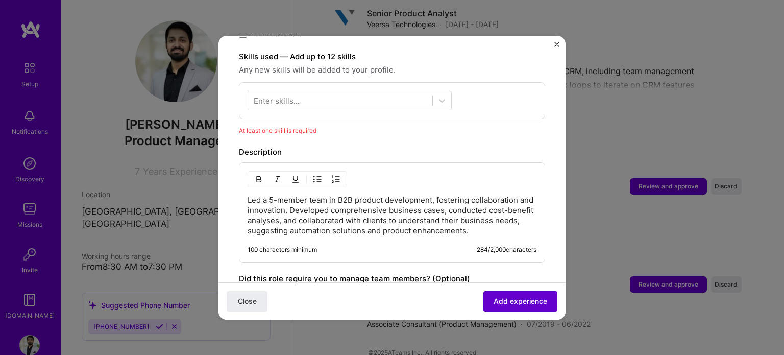
scroll to position [353, 0]
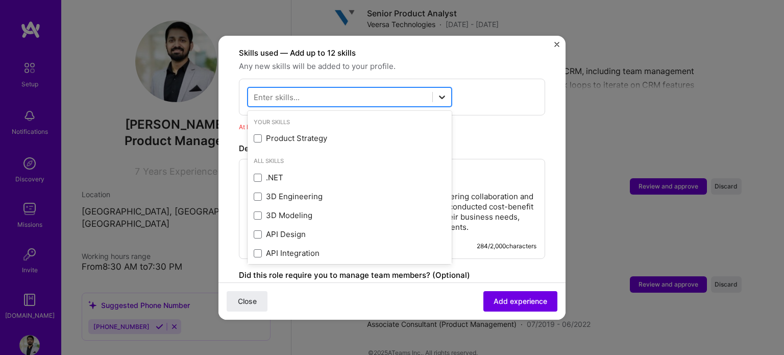
click at [438, 91] on div at bounding box center [442, 97] width 18 height 18
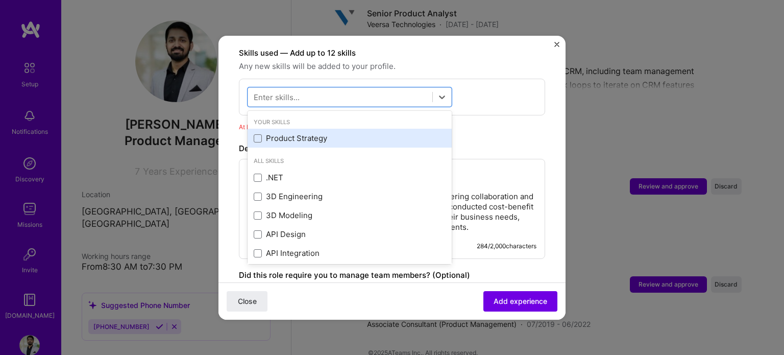
click at [261, 133] on div "Product Strategy" at bounding box center [350, 138] width 192 height 11
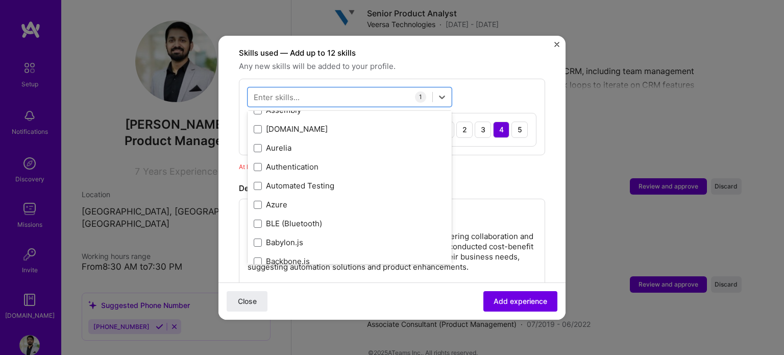
scroll to position [805, 0]
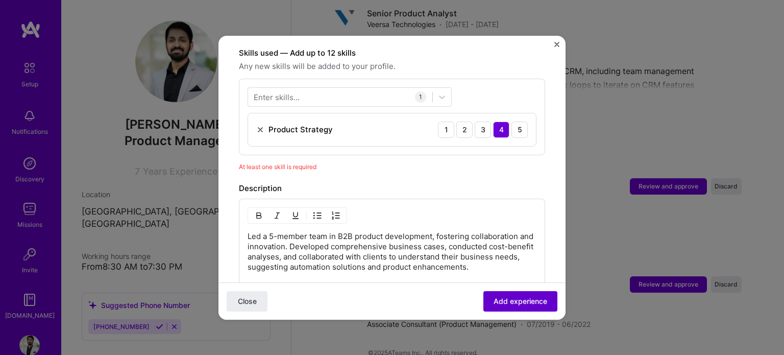
click at [501, 304] on span "Add experience" at bounding box center [521, 301] width 54 height 10
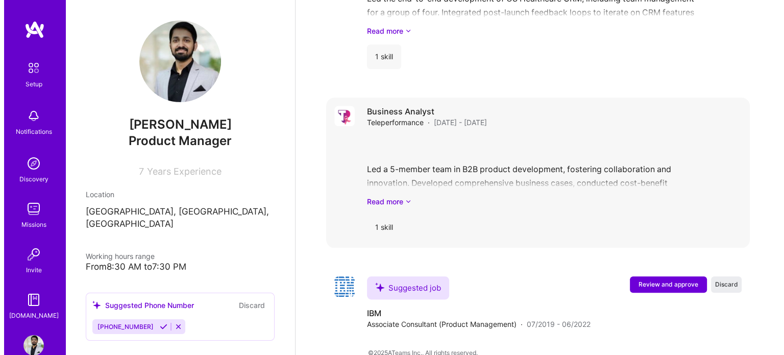
scroll to position [1142, 0]
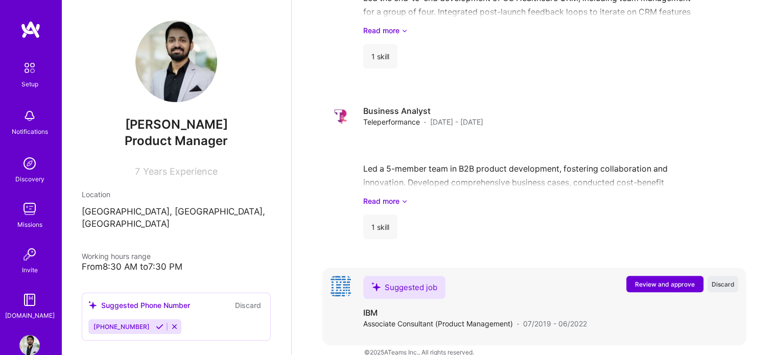
click at [664, 276] on button "Review and approve" at bounding box center [664, 284] width 77 height 16
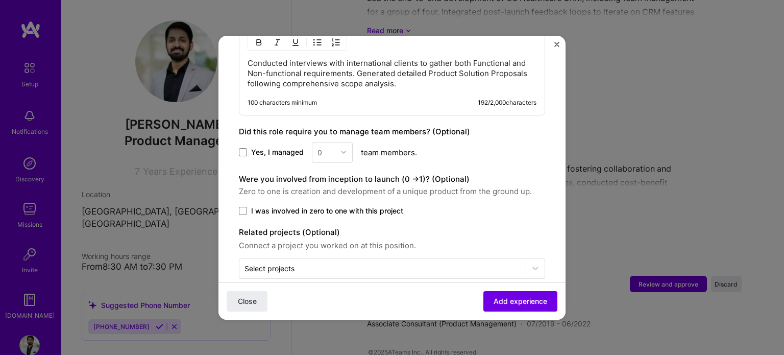
scroll to position [474, 0]
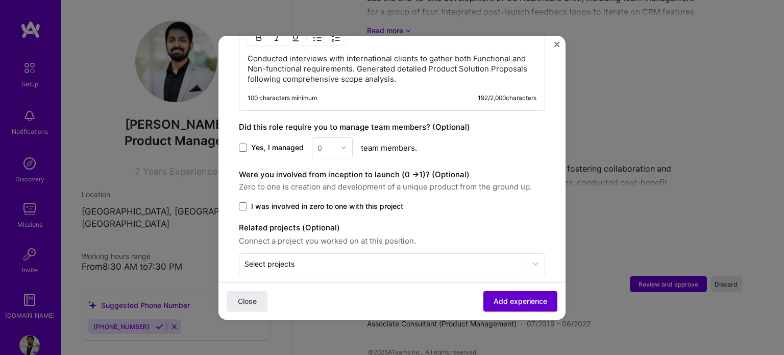
click at [509, 302] on span "Add experience" at bounding box center [521, 301] width 54 height 10
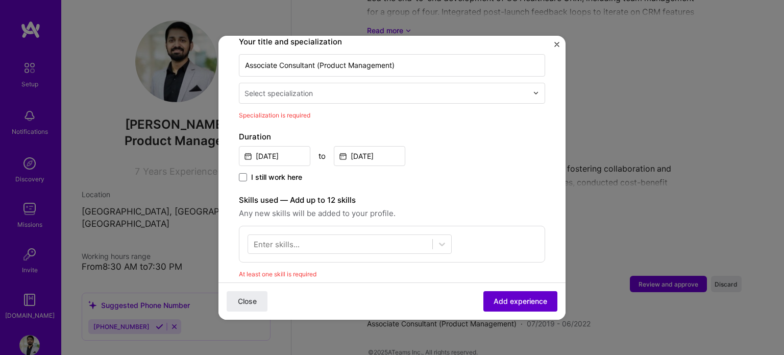
scroll to position [211, 0]
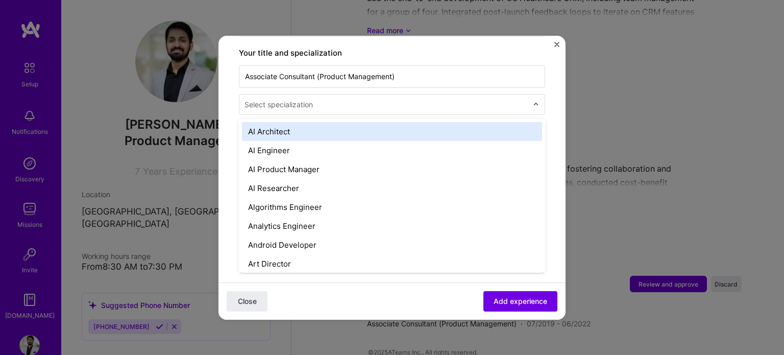
click at [345, 94] on div "Select specialization" at bounding box center [386, 104] width 294 height 20
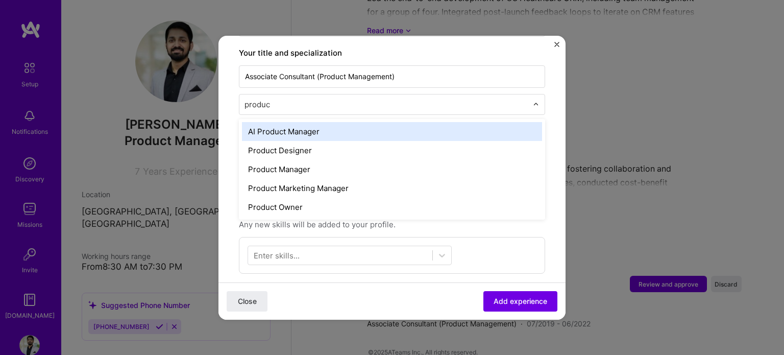
type input "product"
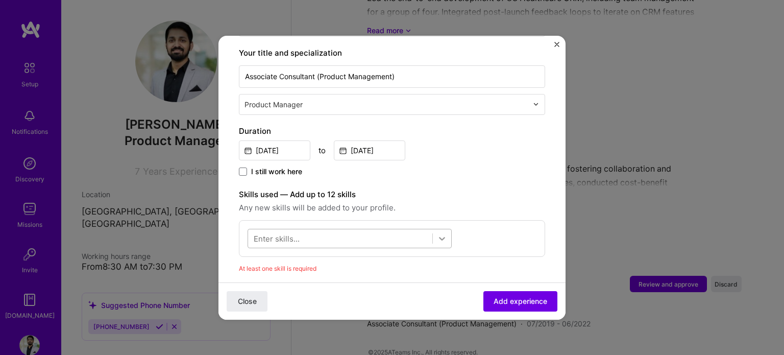
click at [446, 233] on icon at bounding box center [442, 238] width 10 height 10
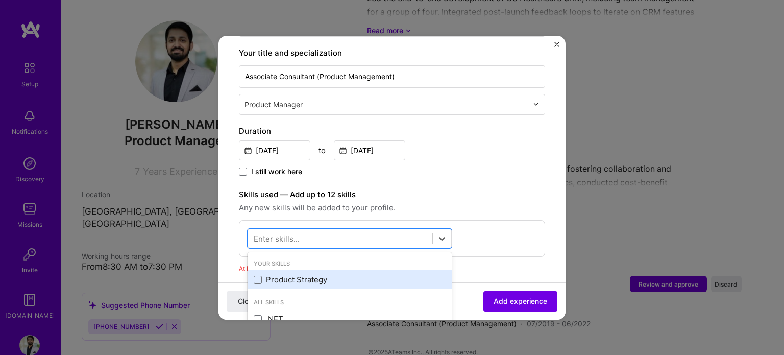
click at [355, 274] on div "Product Strategy" at bounding box center [350, 279] width 192 height 11
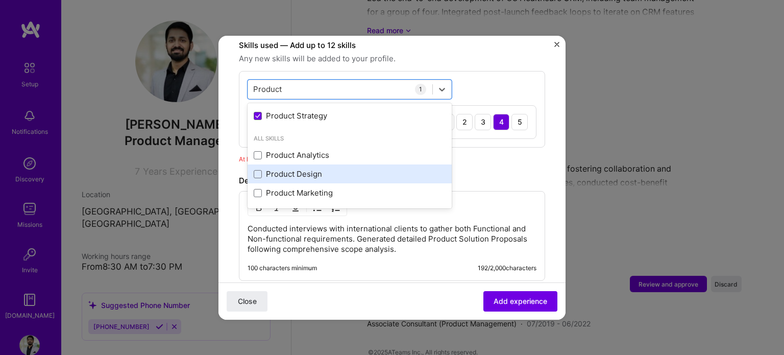
scroll to position [0, 0]
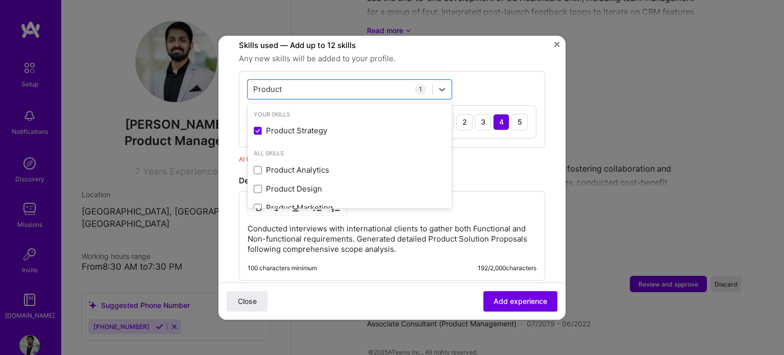
type input "Product"
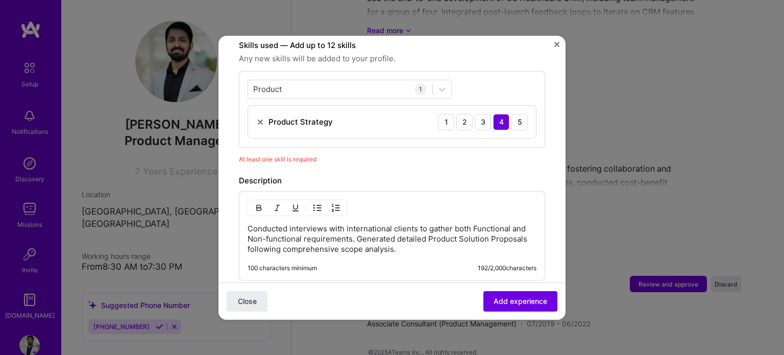
click at [505, 74] on div "Product Product 1 Product Strategy 1 2 3 4 5" at bounding box center [392, 109] width 306 height 77
click at [512, 296] on span "Add experience" at bounding box center [521, 301] width 54 height 10
